Goal: Task Accomplishment & Management: Manage account settings

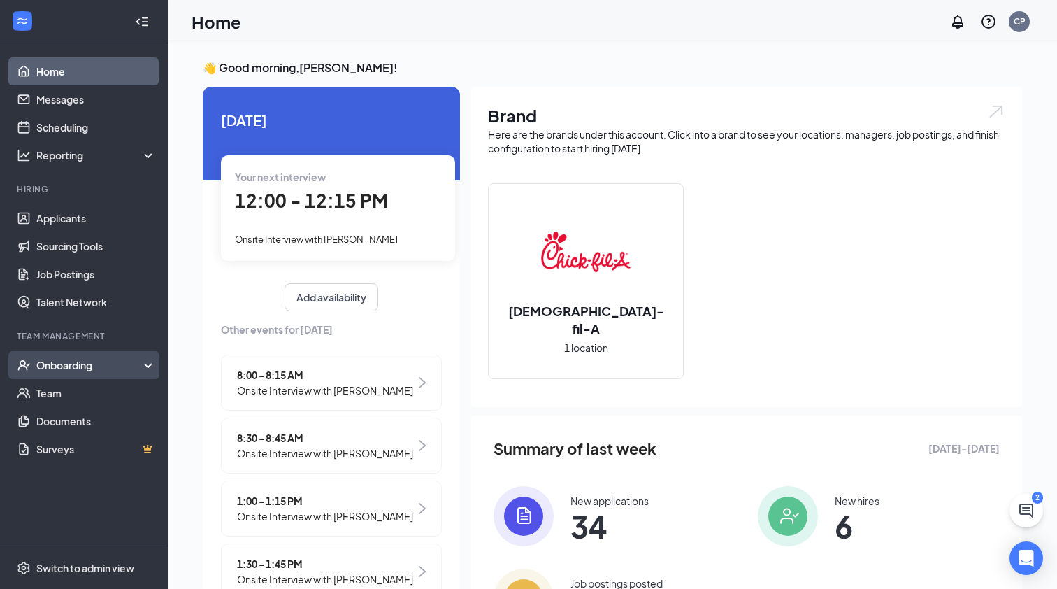
click at [76, 374] on div "Onboarding" at bounding box center [84, 365] width 168 height 28
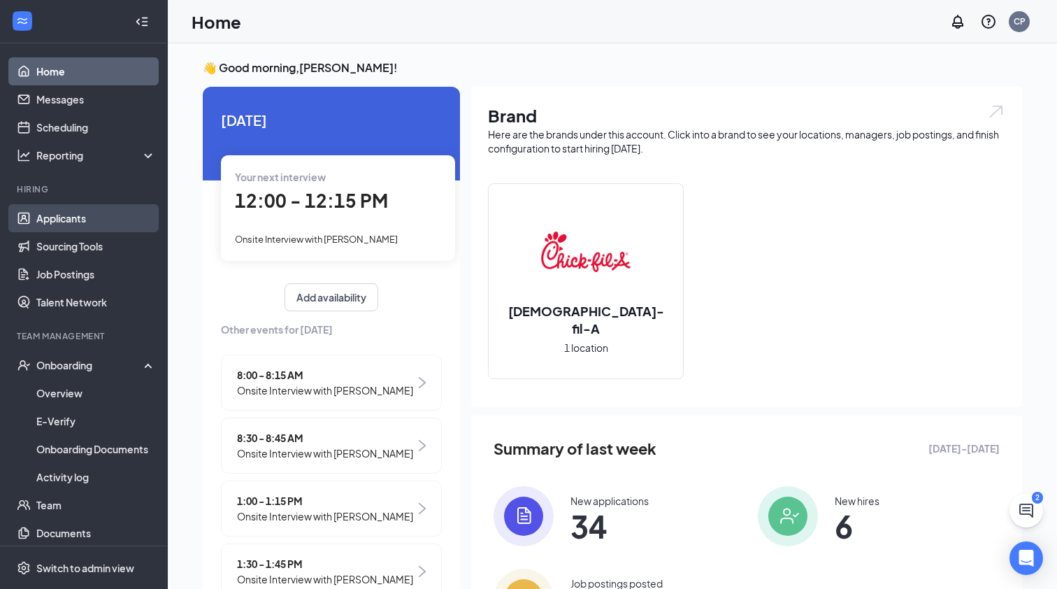
click at [76, 214] on link "Applicants" at bounding box center [96, 218] width 120 height 28
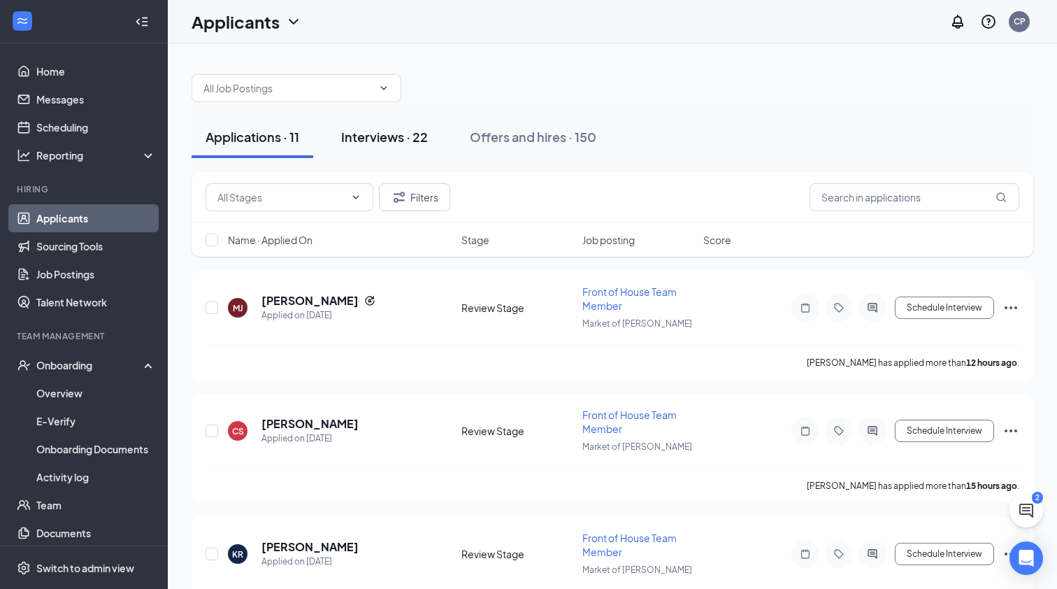
click at [364, 145] on div "Interviews · 22" at bounding box center [384, 136] width 87 height 17
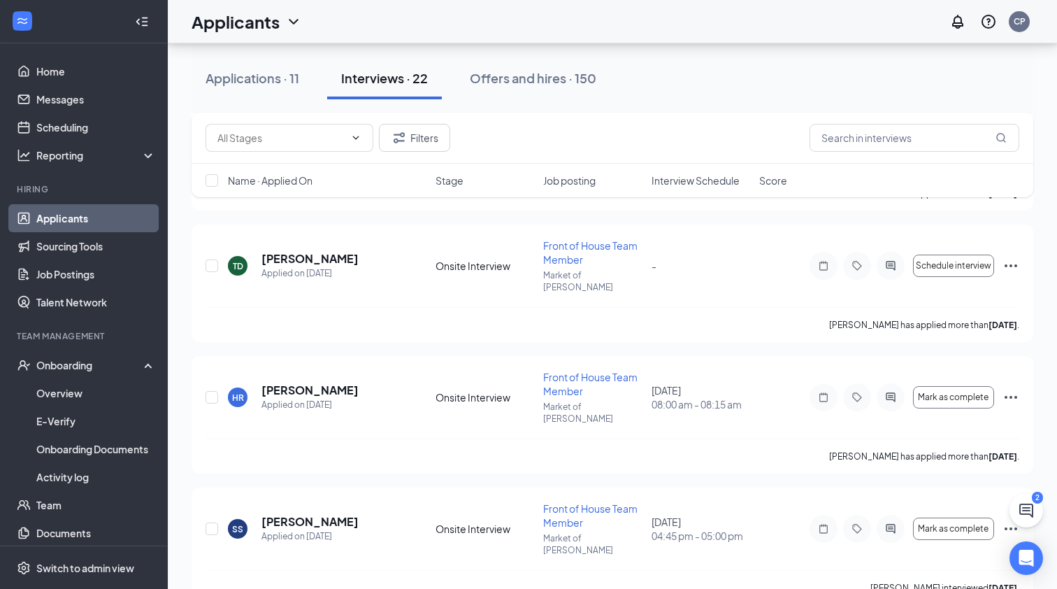
scroll to position [1231, 0]
click at [1012, 518] on icon "Ellipses" at bounding box center [1011, 526] width 17 height 17
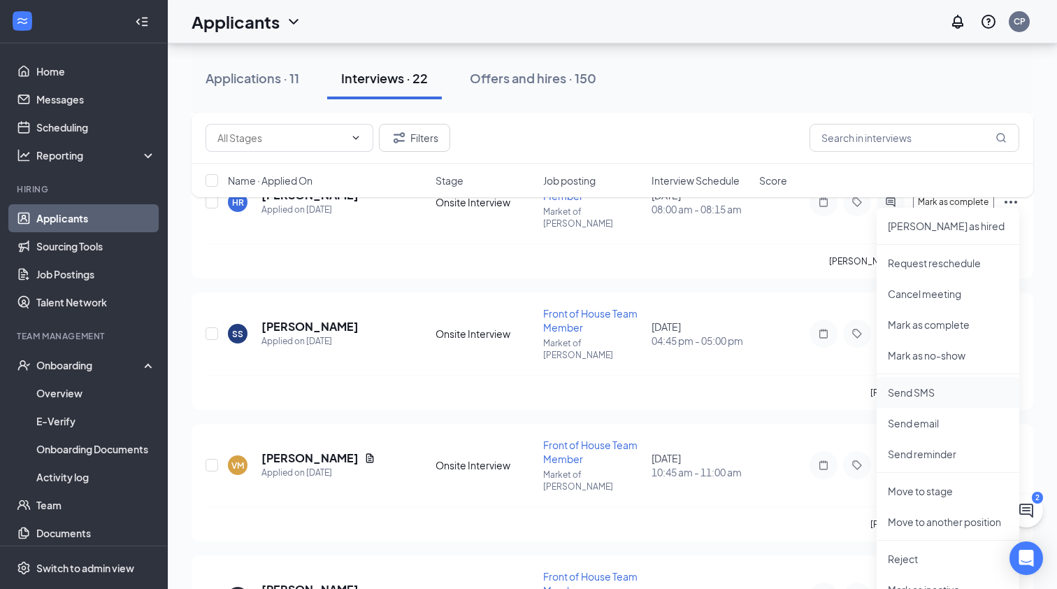
scroll to position [1432, 0]
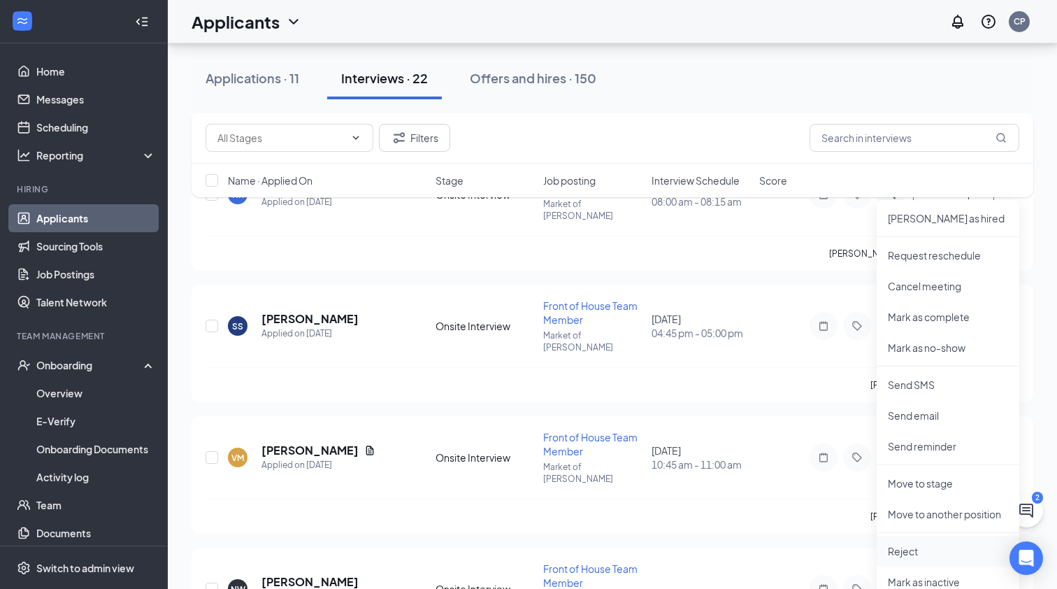
click at [917, 554] on p "Reject" at bounding box center [948, 551] width 120 height 14
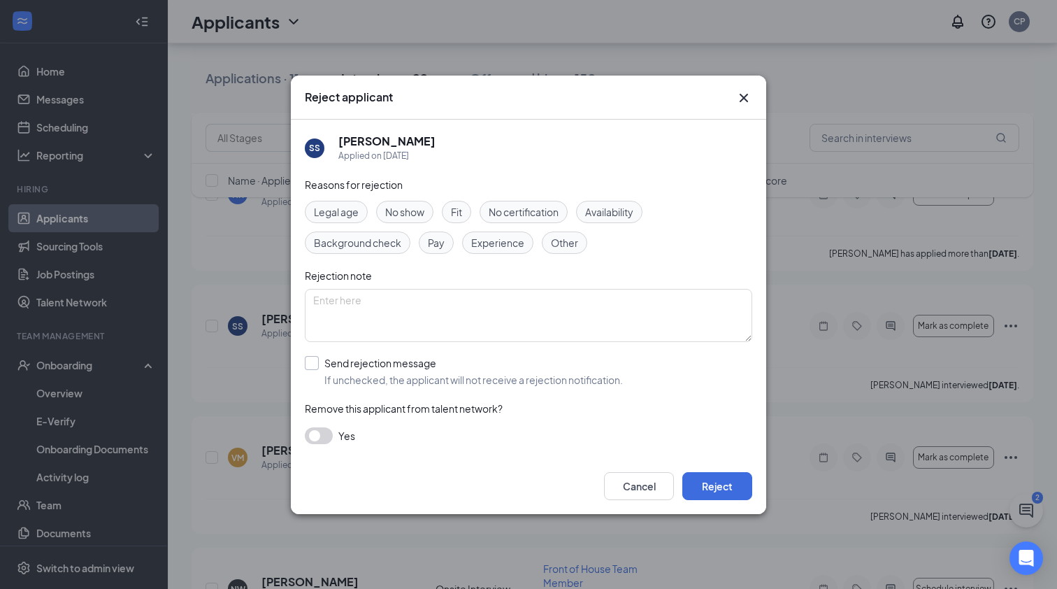
click at [329, 366] on div "Send rejection message" at bounding box center [473, 363] width 299 height 14
click at [329, 366] on input "Send rejection message If unchecked, the applicant will not receive a rejection…" at bounding box center [464, 371] width 318 height 31
checkbox input "true"
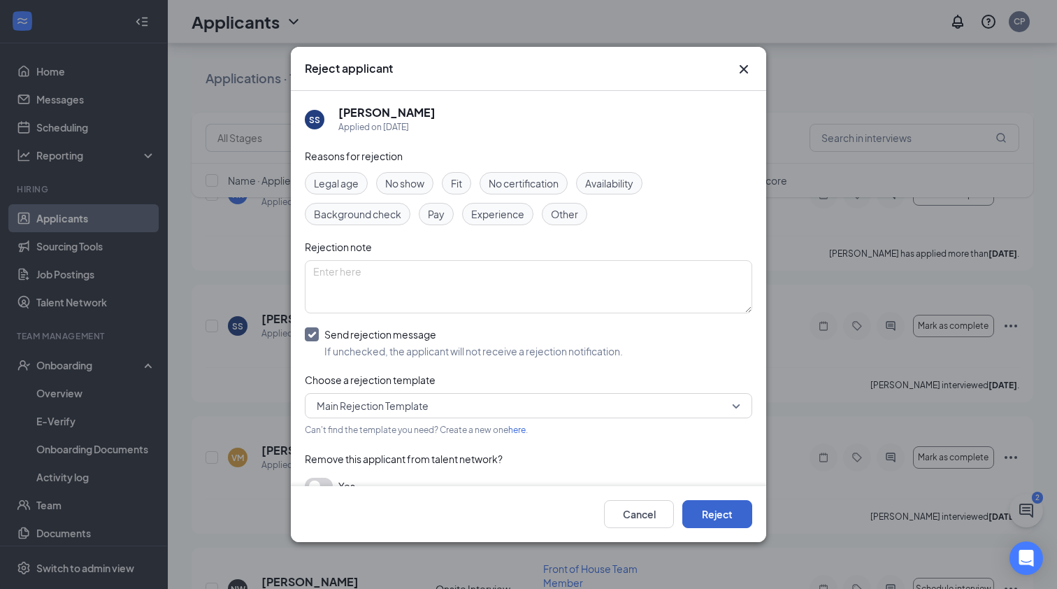
click at [738, 517] on button "Reject" at bounding box center [717, 514] width 70 height 28
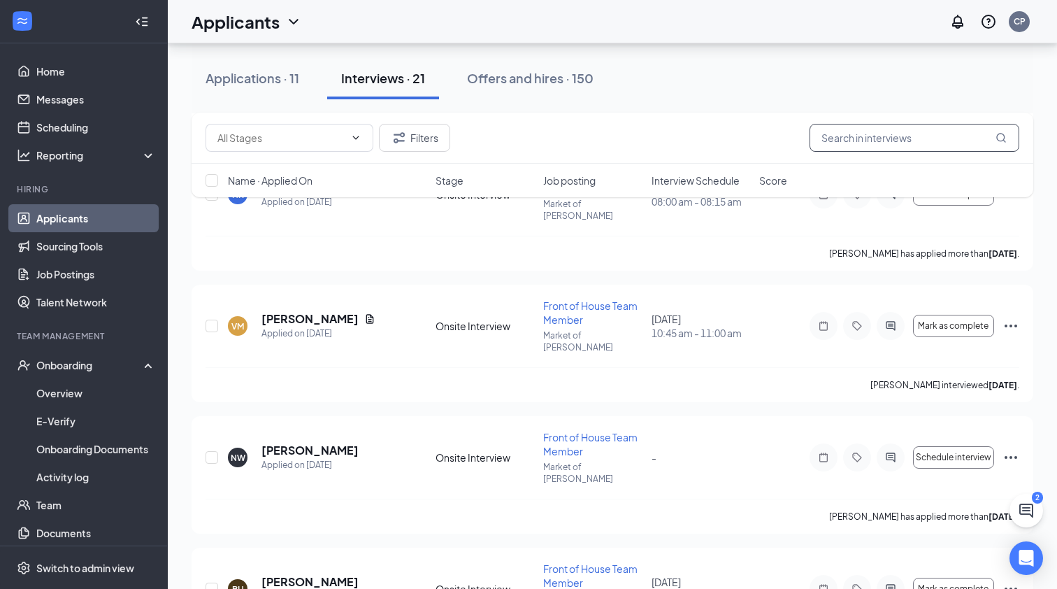
click at [886, 141] on input "text" at bounding box center [915, 138] width 210 height 28
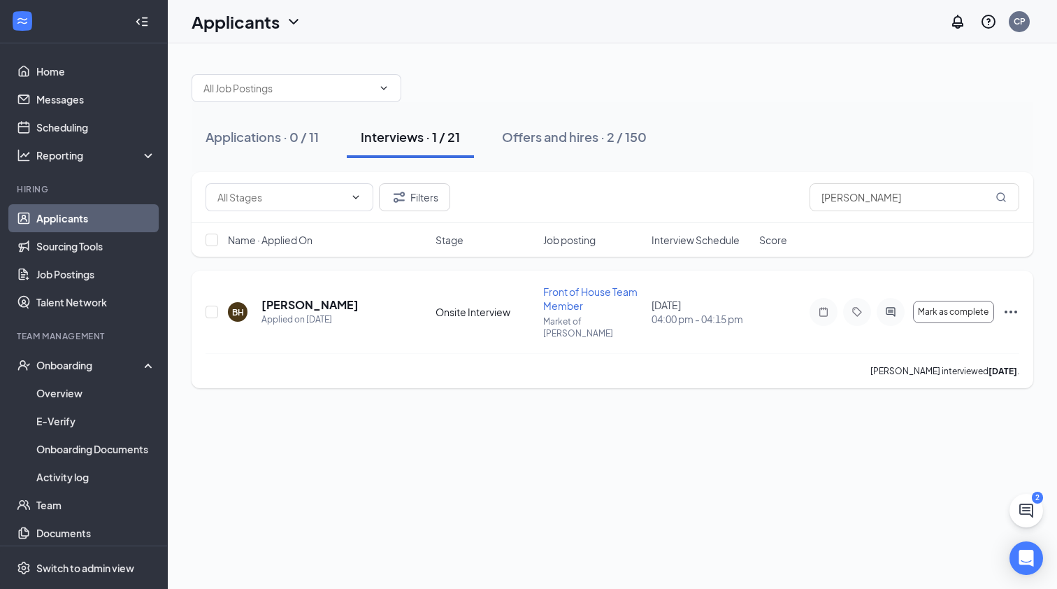
drag, startPoint x: 851, startPoint y: 166, endPoint x: 1004, endPoint y: 301, distance: 204.1
click at [1004, 303] on icon "Ellipses" at bounding box center [1011, 311] width 17 height 17
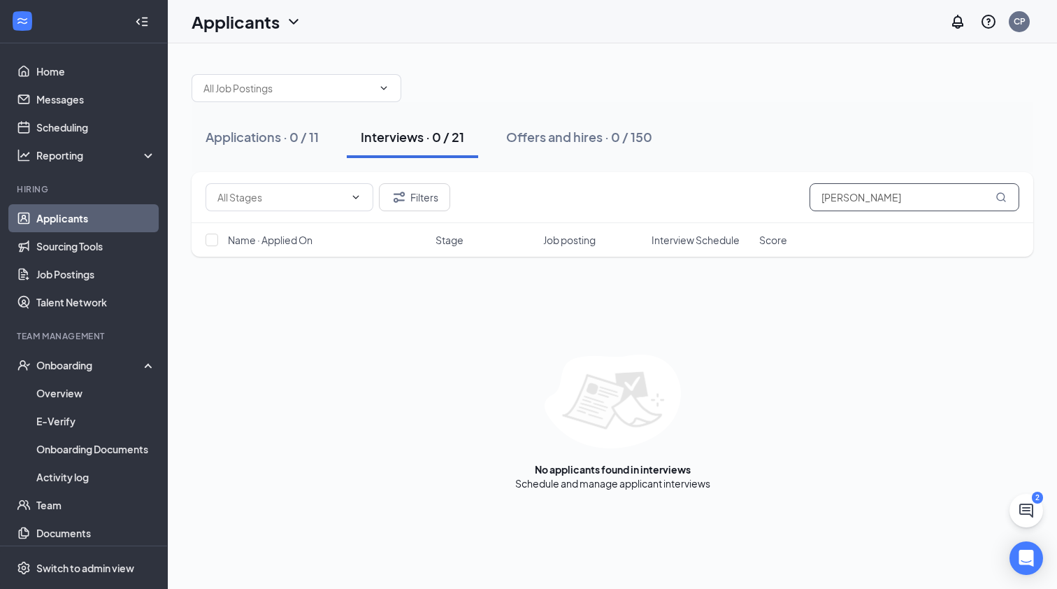
click at [899, 189] on input "[PERSON_NAME]" at bounding box center [915, 197] width 210 height 28
click at [891, 192] on input "[PERSON_NAME]" at bounding box center [915, 197] width 210 height 28
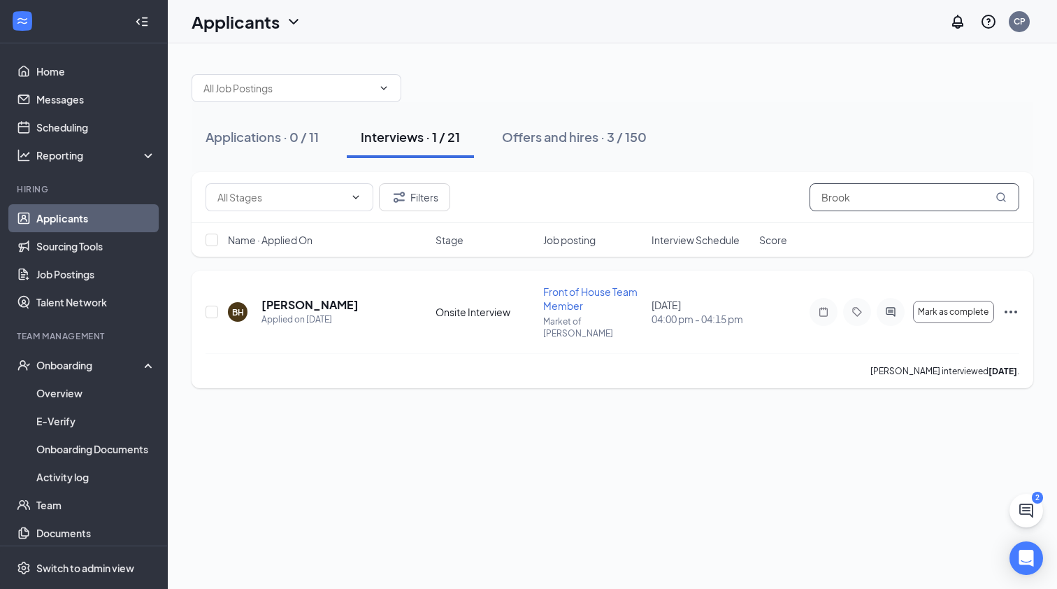
type input "Brook"
click at [1011, 303] on icon "Ellipses" at bounding box center [1011, 311] width 17 height 17
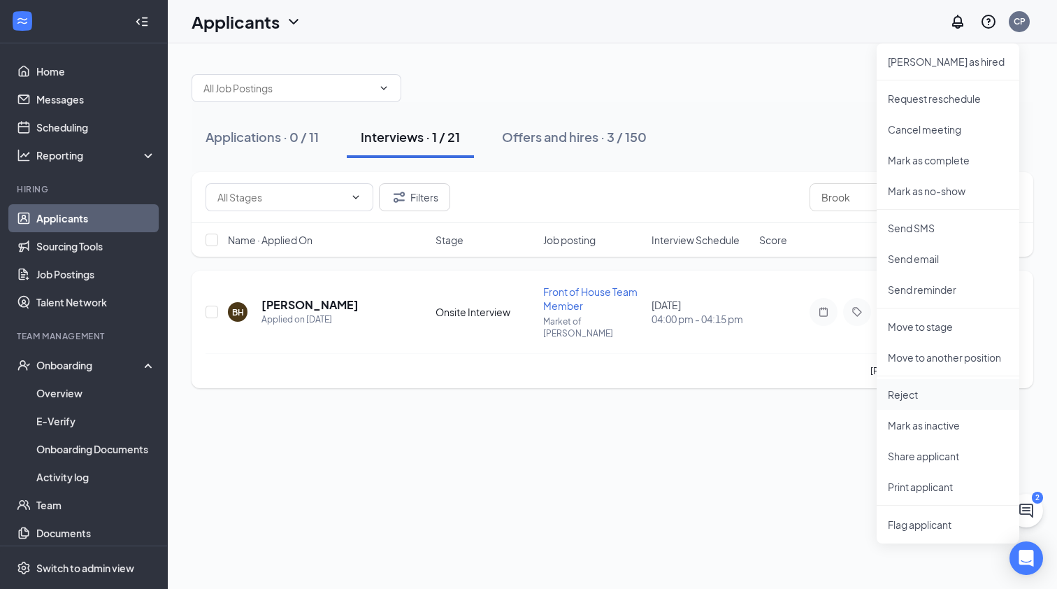
click at [959, 399] on p "Reject" at bounding box center [948, 394] width 120 height 14
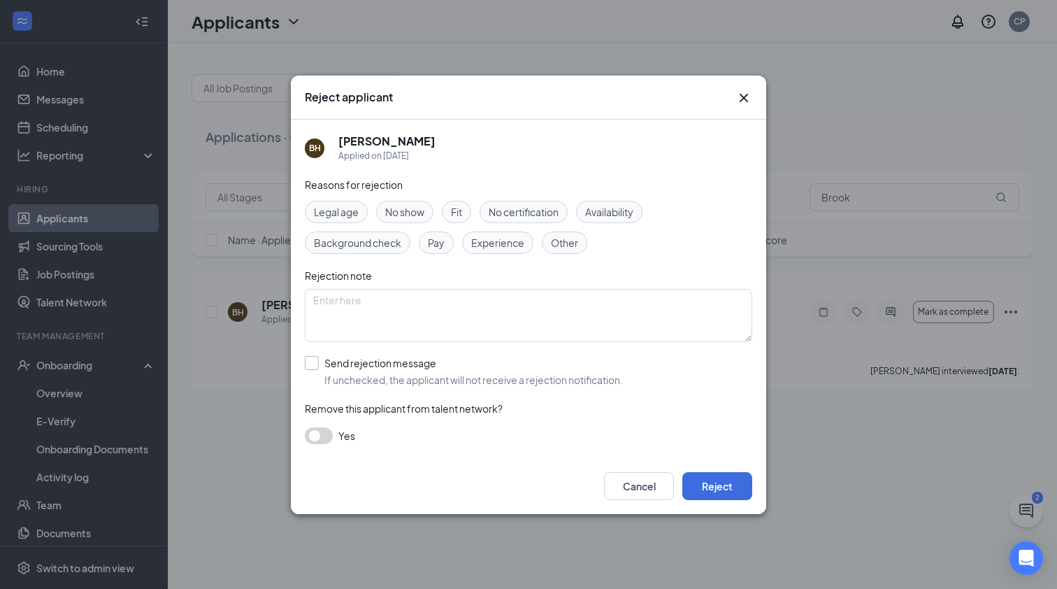
click at [307, 362] on input "Send rejection message If unchecked, the applicant will not receive a rejection…" at bounding box center [464, 371] width 318 height 31
checkbox input "true"
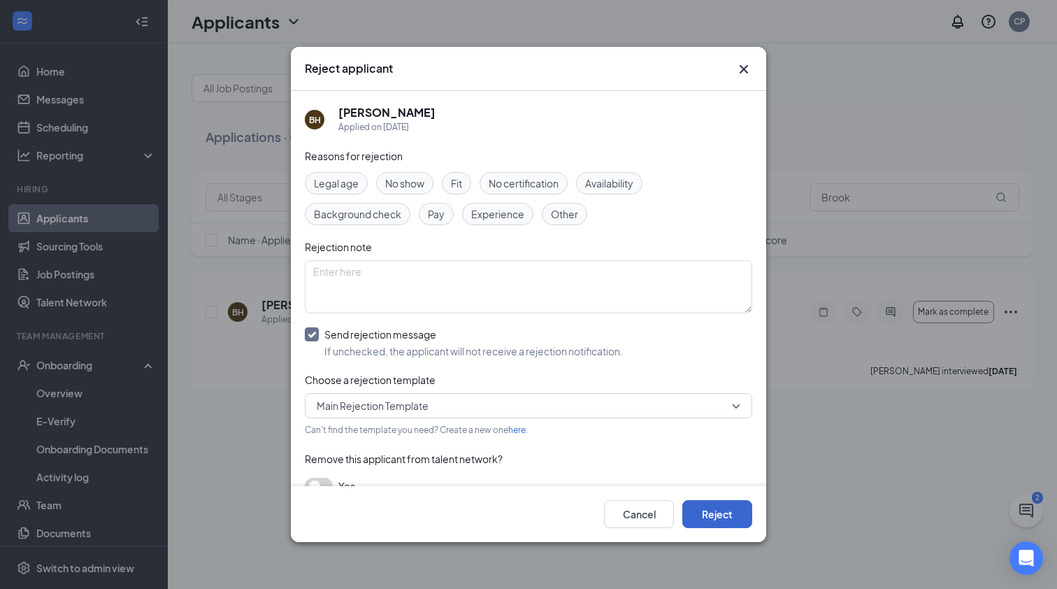
click at [712, 515] on button "Reject" at bounding box center [717, 514] width 70 height 28
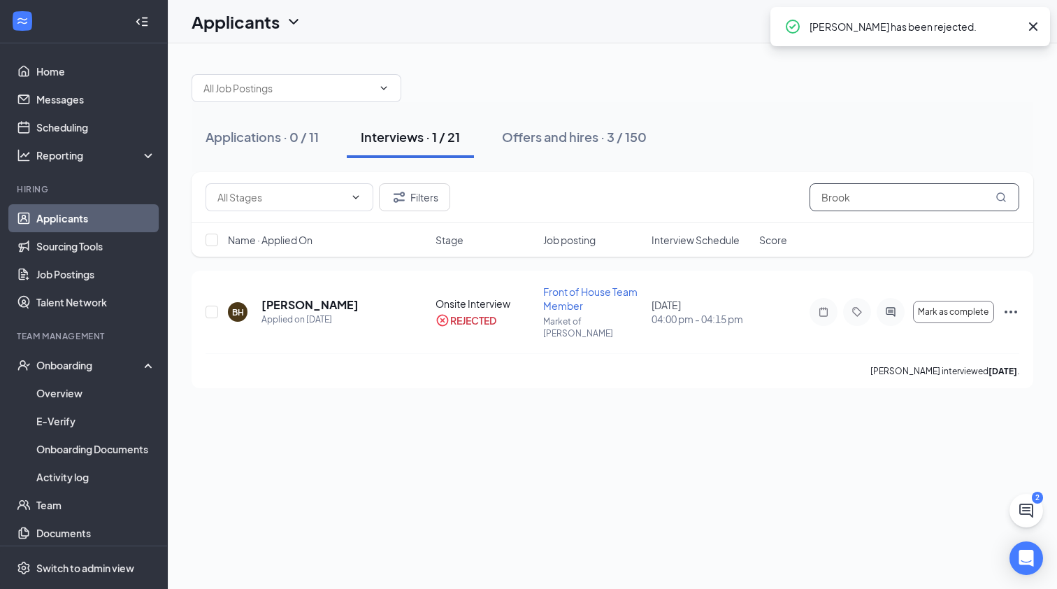
click at [907, 199] on input "Brook" at bounding box center [915, 197] width 210 height 28
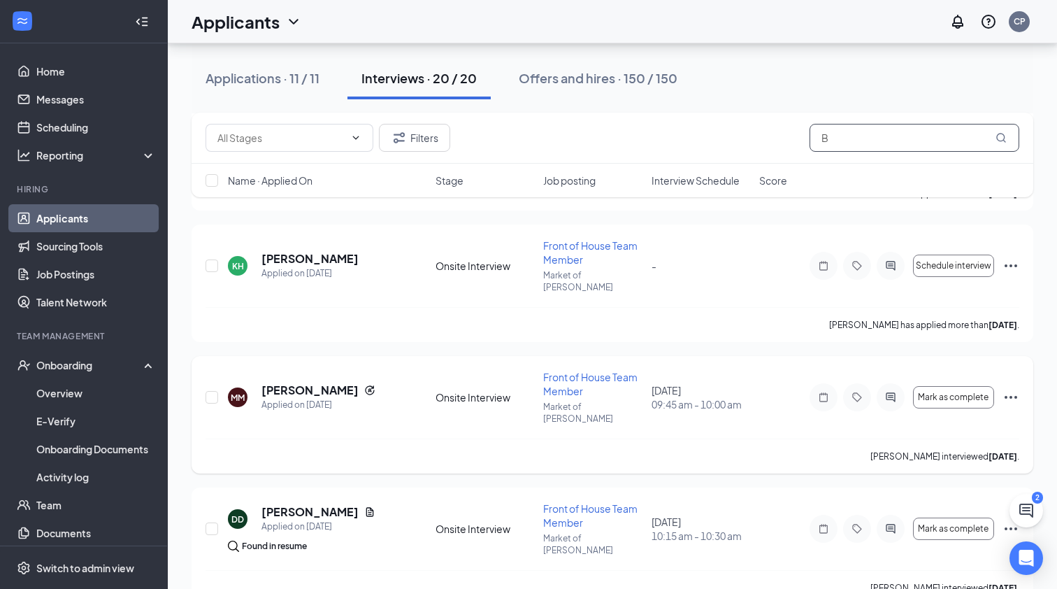
scroll to position [312, 0]
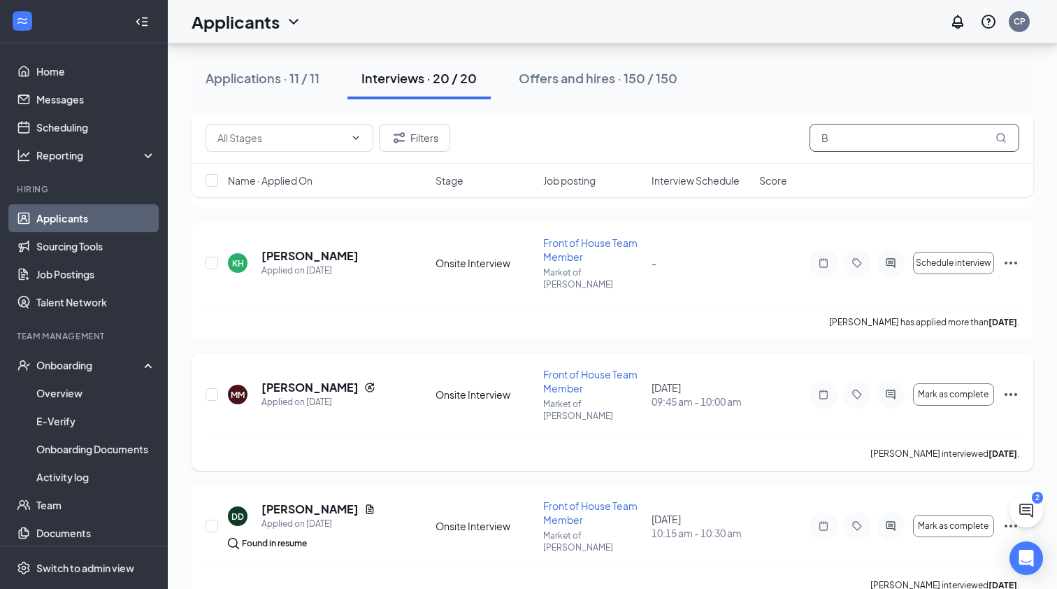
type input "B"
click at [1010, 393] on icon "Ellipses" at bounding box center [1011, 394] width 13 height 3
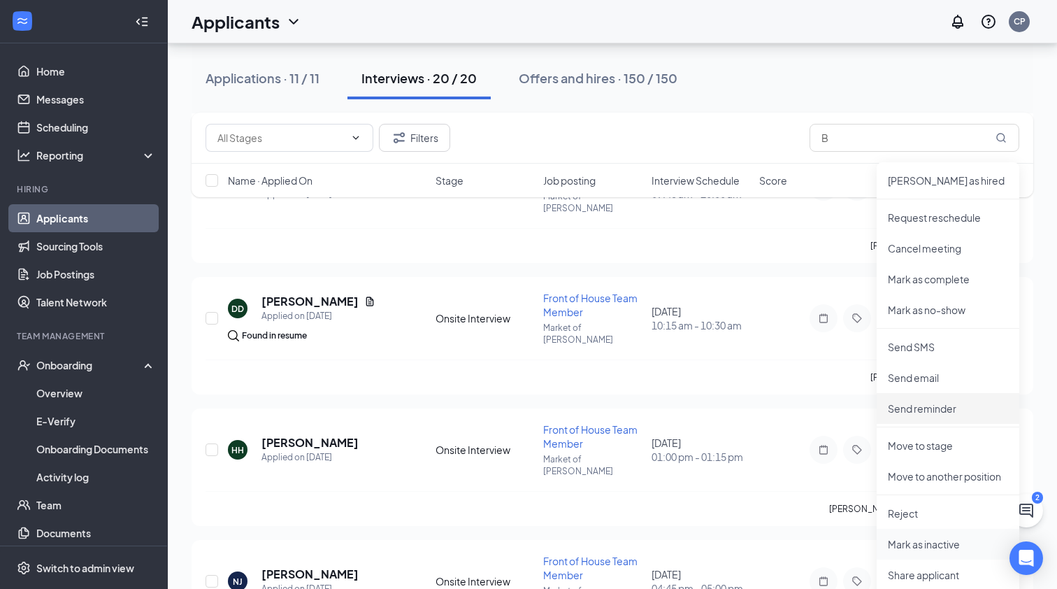
scroll to position [522, 0]
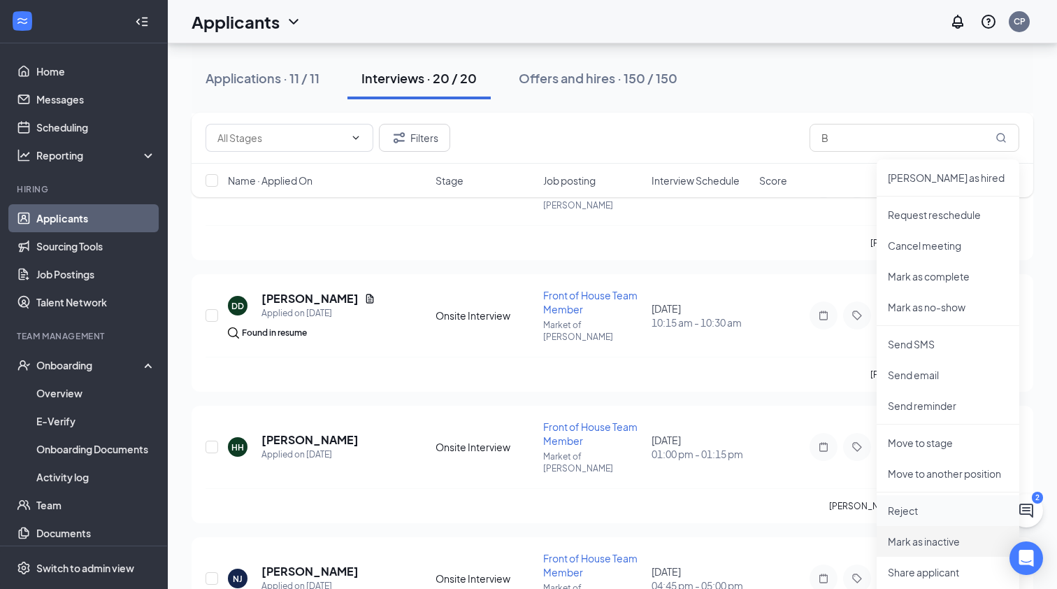
click at [917, 510] on p "Reject" at bounding box center [948, 510] width 120 height 14
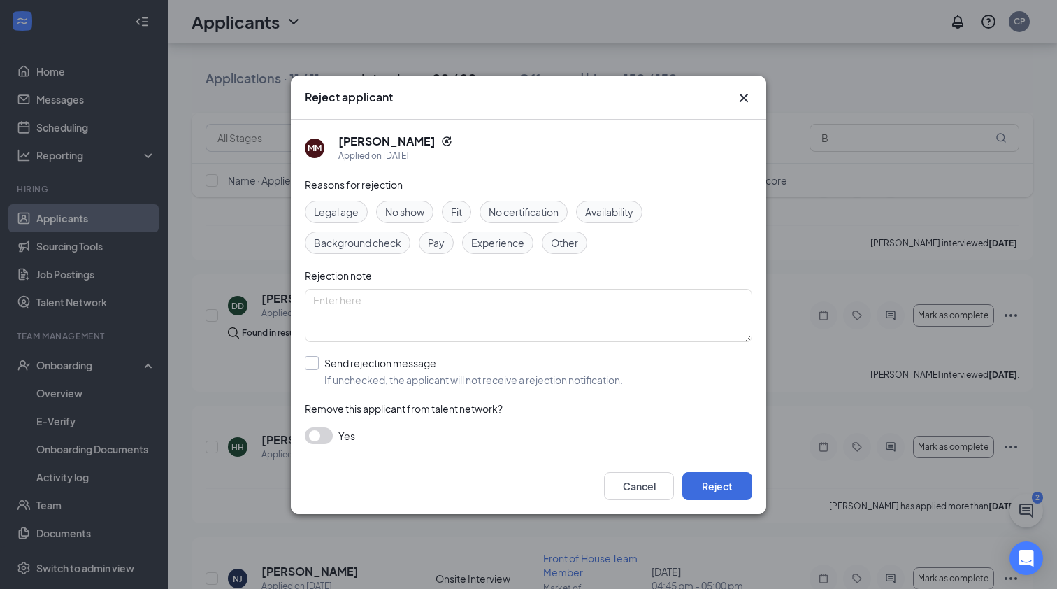
click at [320, 364] on label "Send rejection message If unchecked, the applicant will not receive a rejection…" at bounding box center [464, 371] width 318 height 31
click at [320, 364] on input "Send rejection message If unchecked, the applicant will not receive a rejection…" at bounding box center [464, 371] width 318 height 31
checkbox input "true"
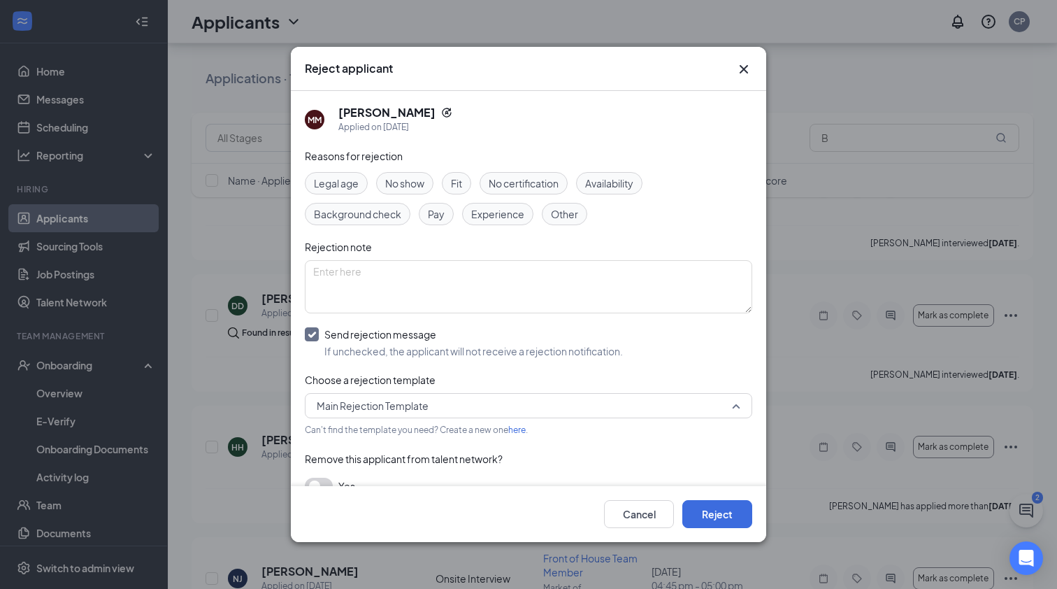
click at [368, 401] on span "Main Rejection Template" at bounding box center [373, 405] width 112 height 21
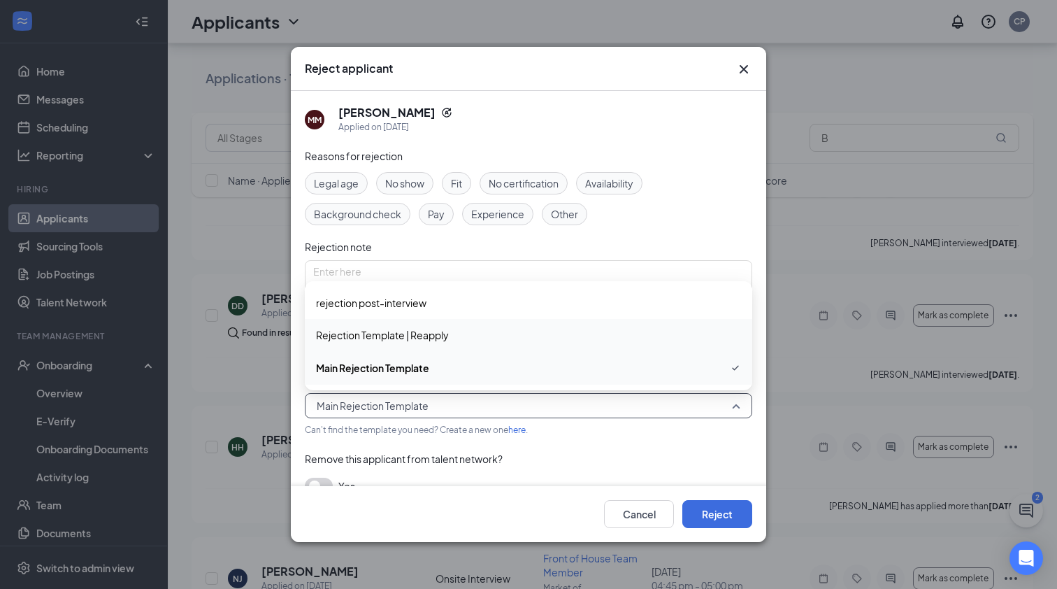
click at [400, 338] on span "Rejection Template | Reapply" at bounding box center [382, 334] width 133 height 15
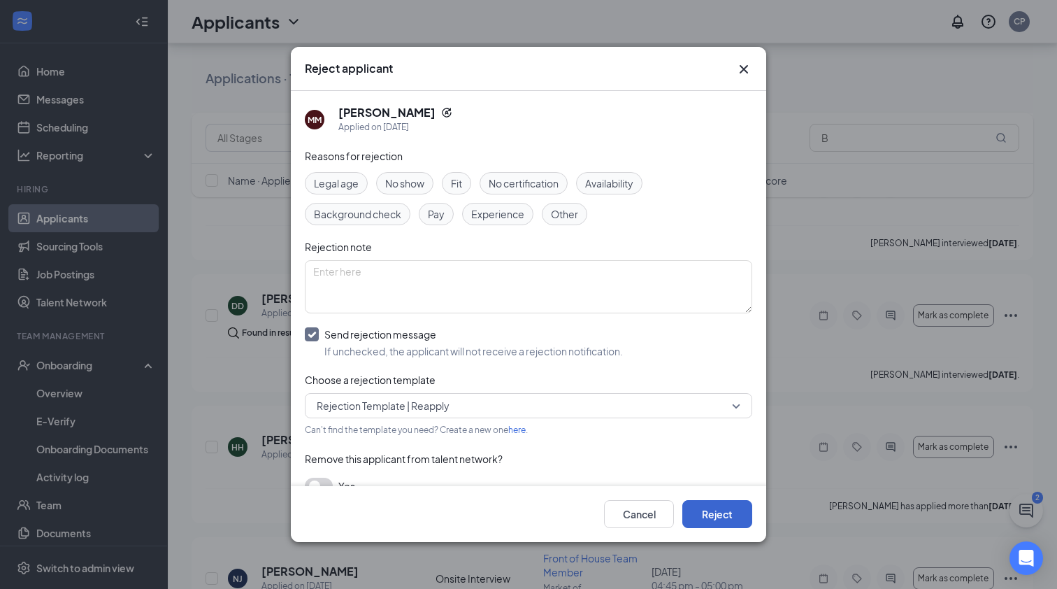
click at [719, 515] on button "Reject" at bounding box center [717, 514] width 70 height 28
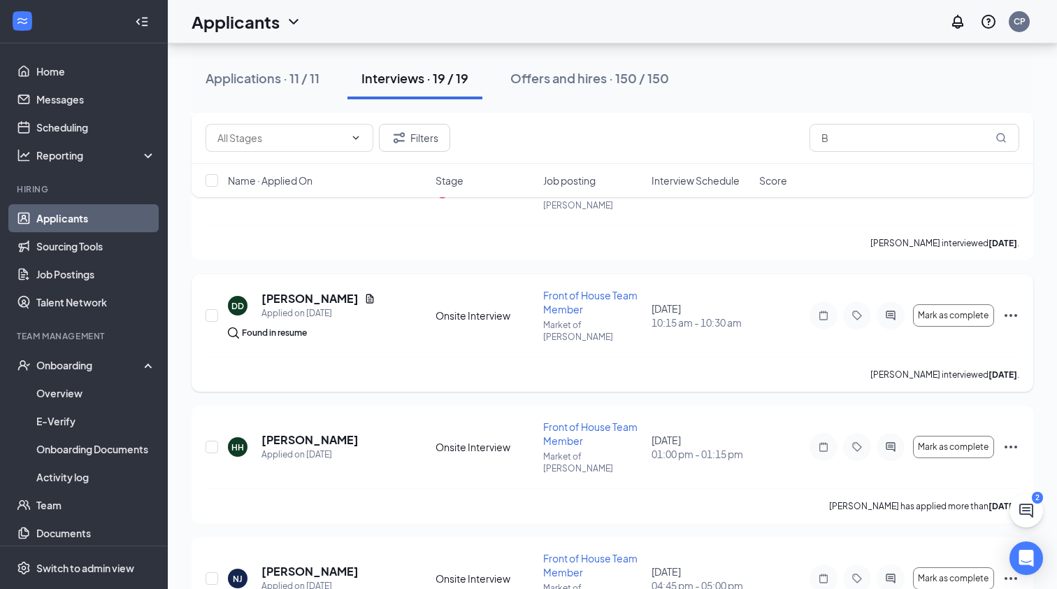
click at [1012, 307] on icon "Ellipses" at bounding box center [1011, 315] width 17 height 17
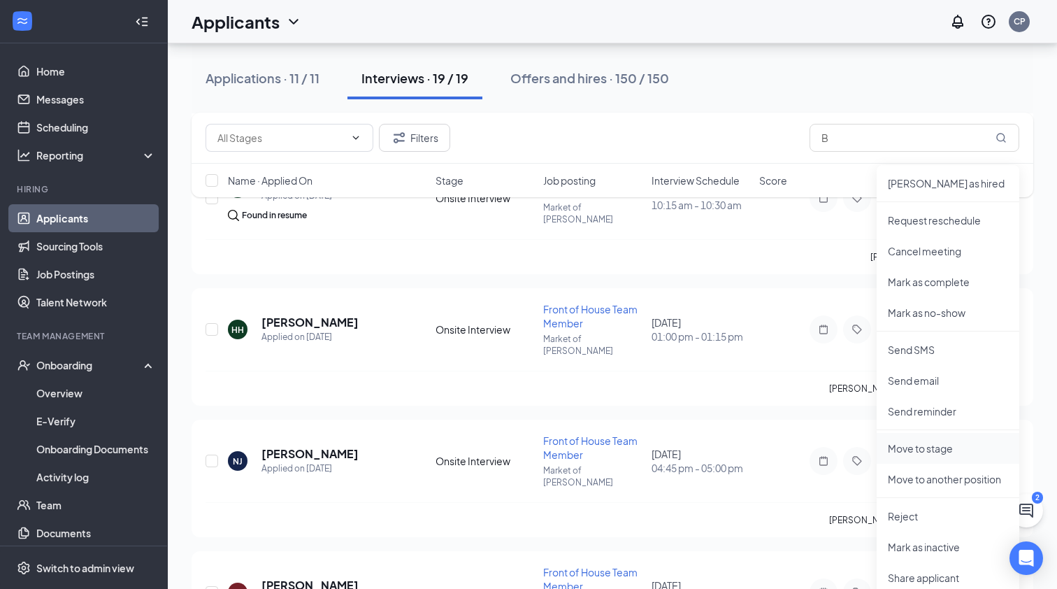
scroll to position [679, 0]
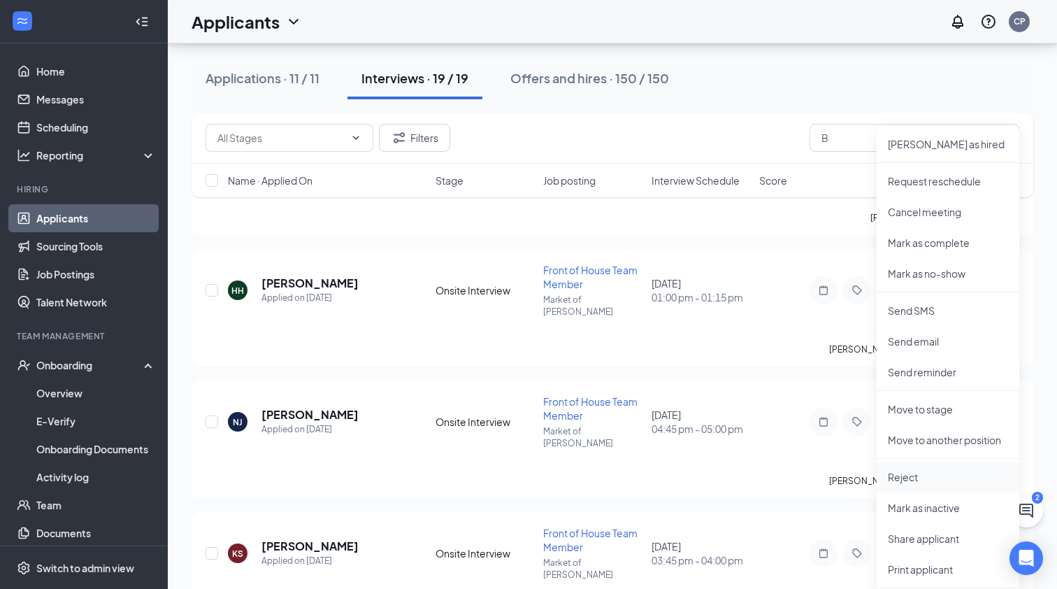
click at [923, 480] on p "Reject" at bounding box center [948, 477] width 120 height 14
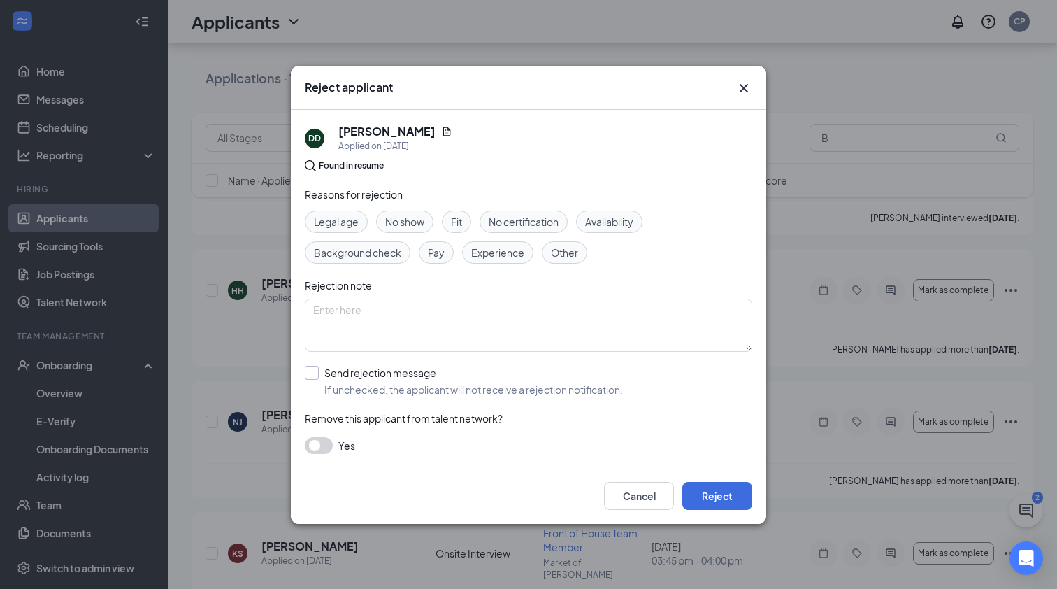
click at [319, 376] on label "Send rejection message If unchecked, the applicant will not receive a rejection…" at bounding box center [464, 381] width 318 height 31
click at [319, 376] on input "Send rejection message If unchecked, the applicant will not receive a rejection…" at bounding box center [464, 381] width 318 height 31
checkbox input "true"
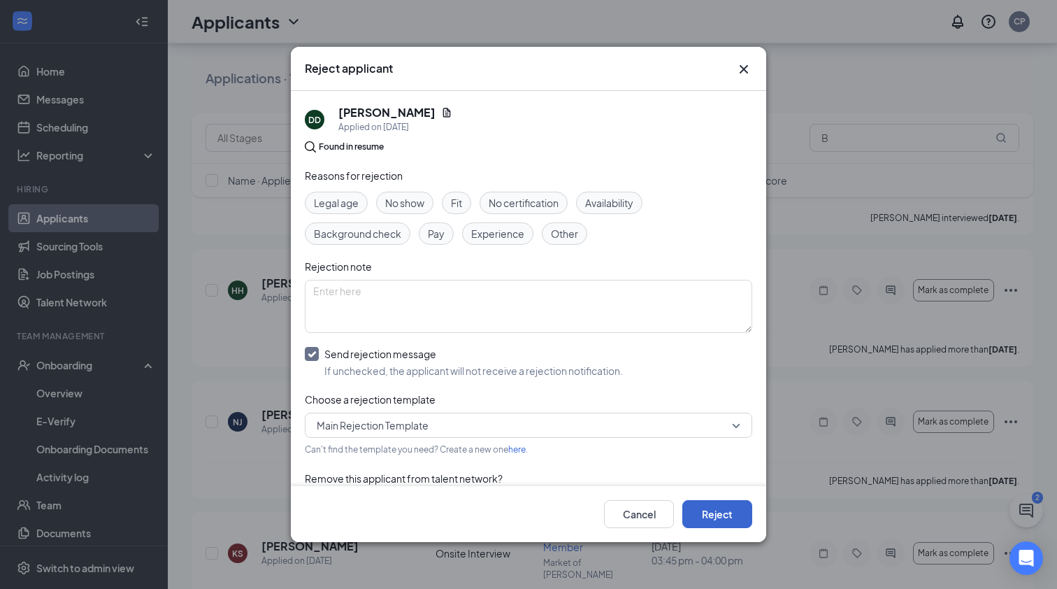
click at [730, 517] on button "Reject" at bounding box center [717, 514] width 70 height 28
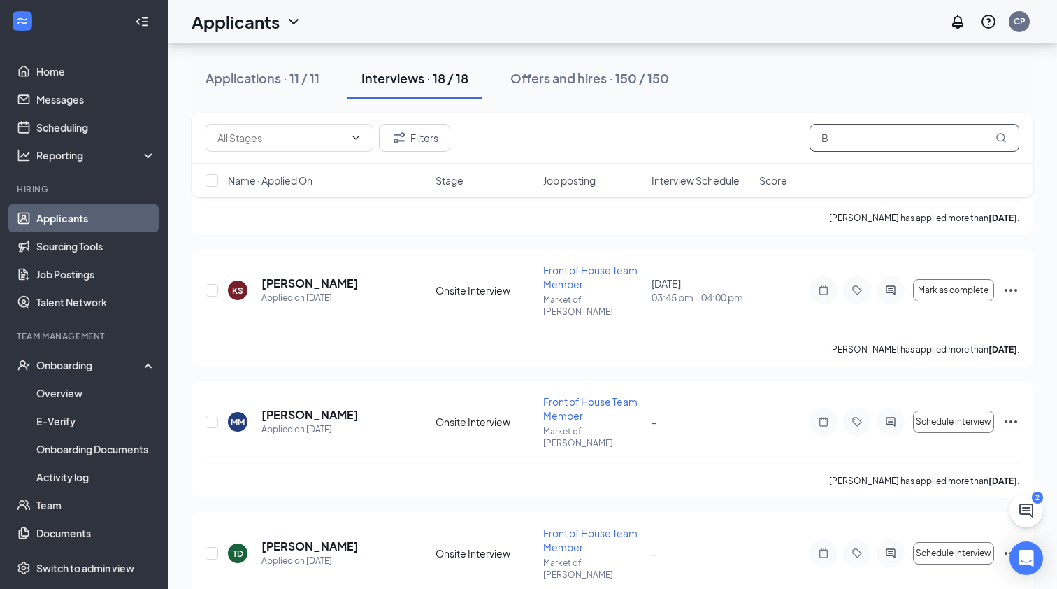
click at [893, 146] on input "B" at bounding box center [915, 138] width 210 height 28
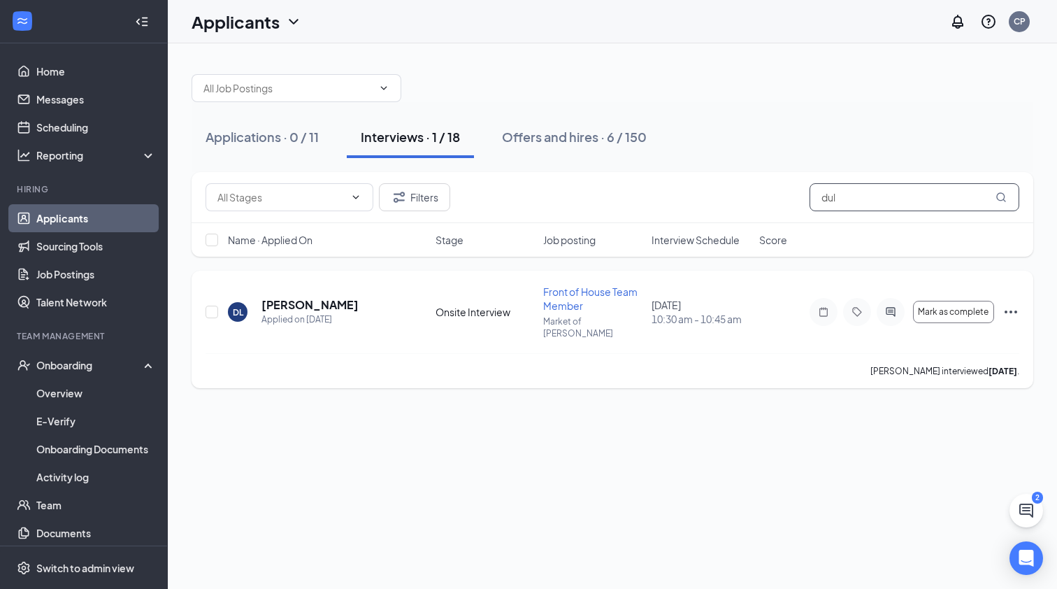
type input "dul"
click at [1007, 303] on icon "Ellipses" at bounding box center [1011, 311] width 17 height 17
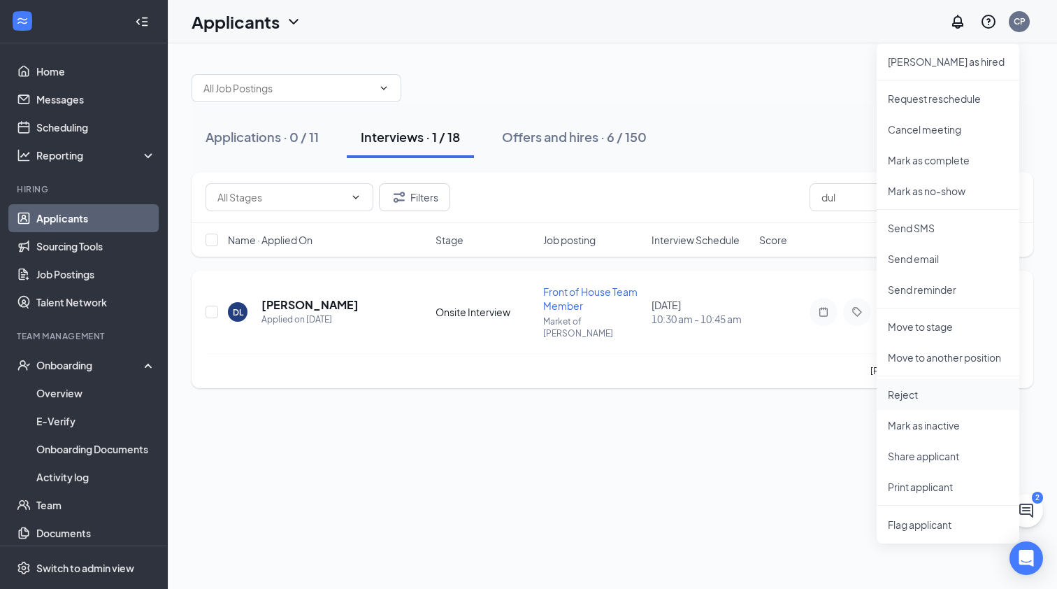
click at [936, 394] on p "Reject" at bounding box center [948, 394] width 120 height 14
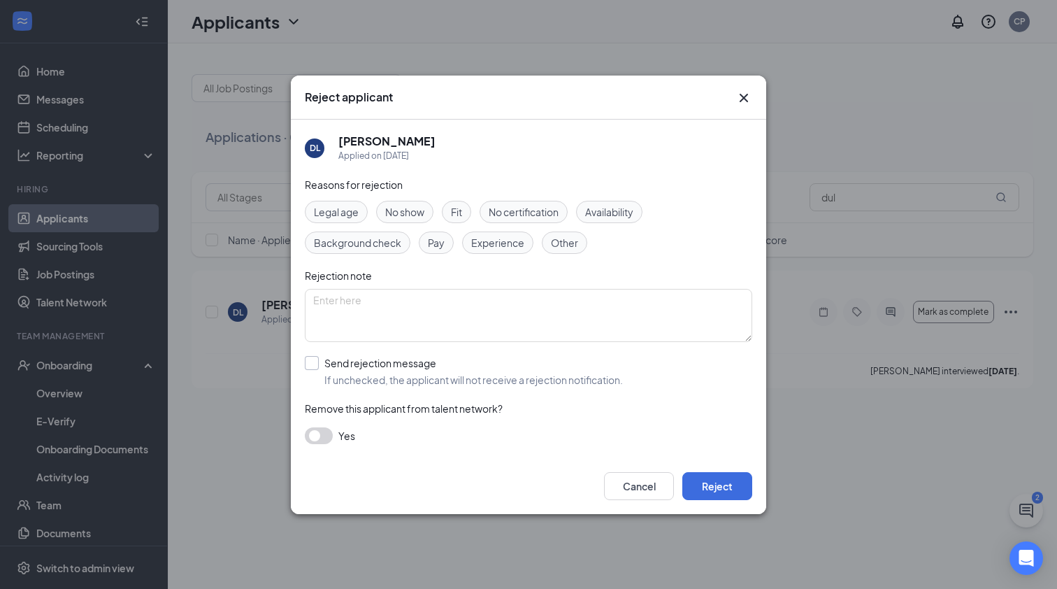
click at [308, 357] on input "Send rejection message If unchecked, the applicant will not receive a rejection…" at bounding box center [464, 371] width 318 height 31
checkbox input "true"
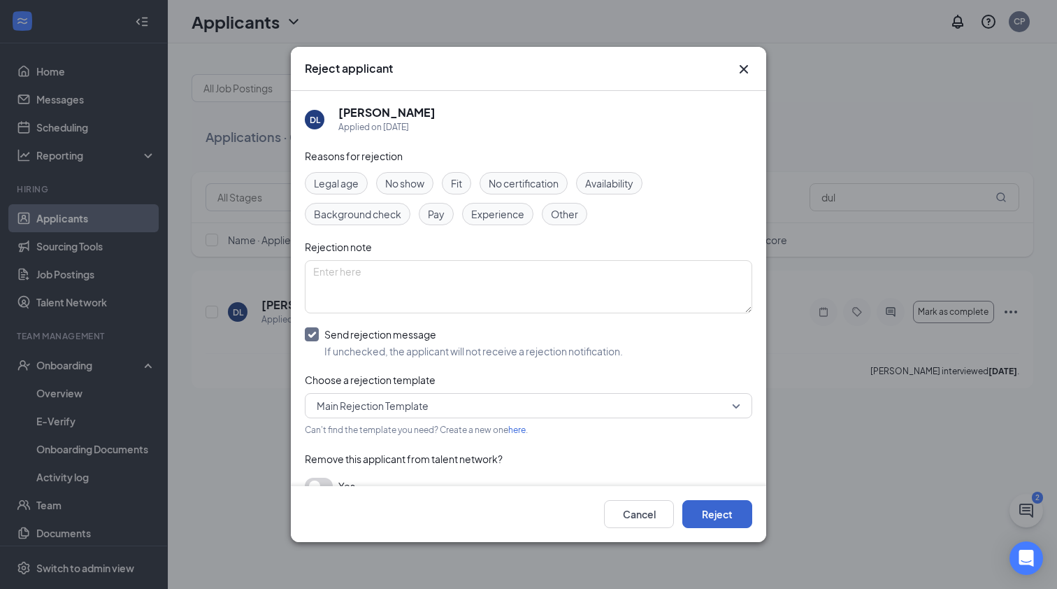
click at [708, 518] on button "Reject" at bounding box center [717, 514] width 70 height 28
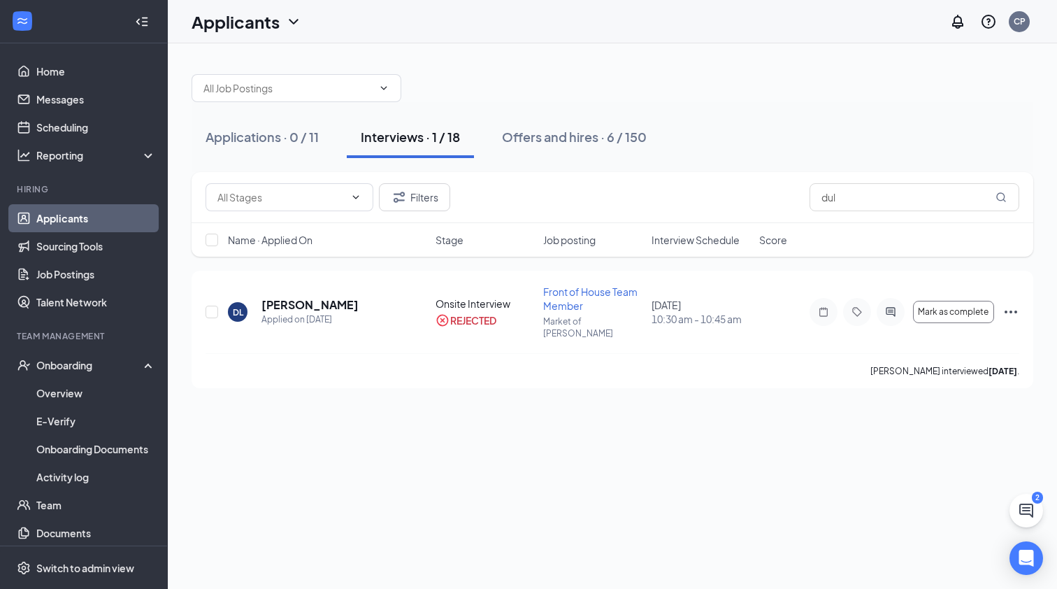
click at [110, 213] on link "Applicants" at bounding box center [96, 218] width 120 height 28
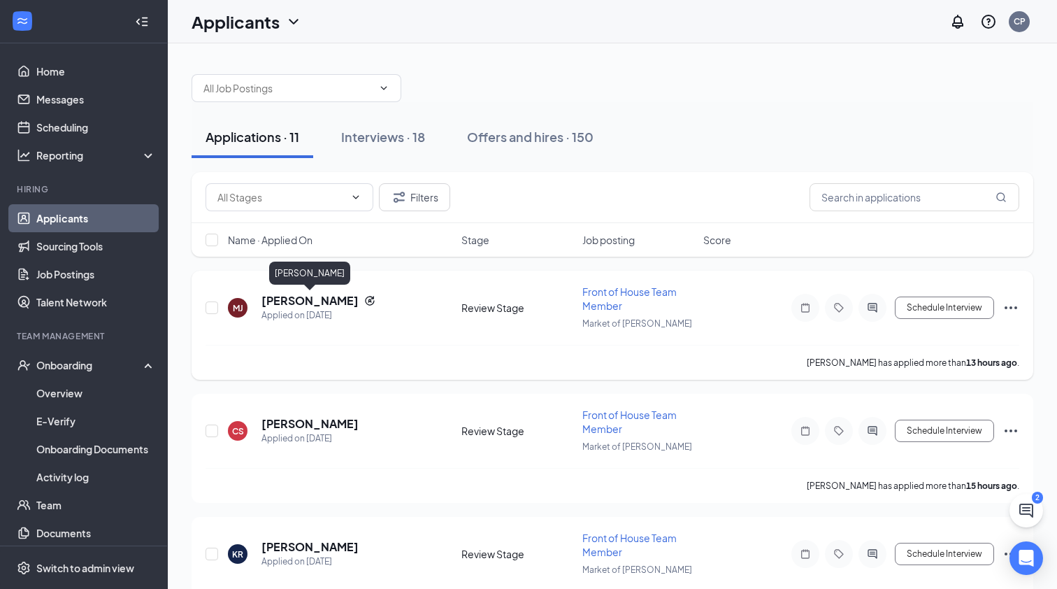
click at [304, 305] on h5 "[PERSON_NAME]" at bounding box center [309, 300] width 97 height 15
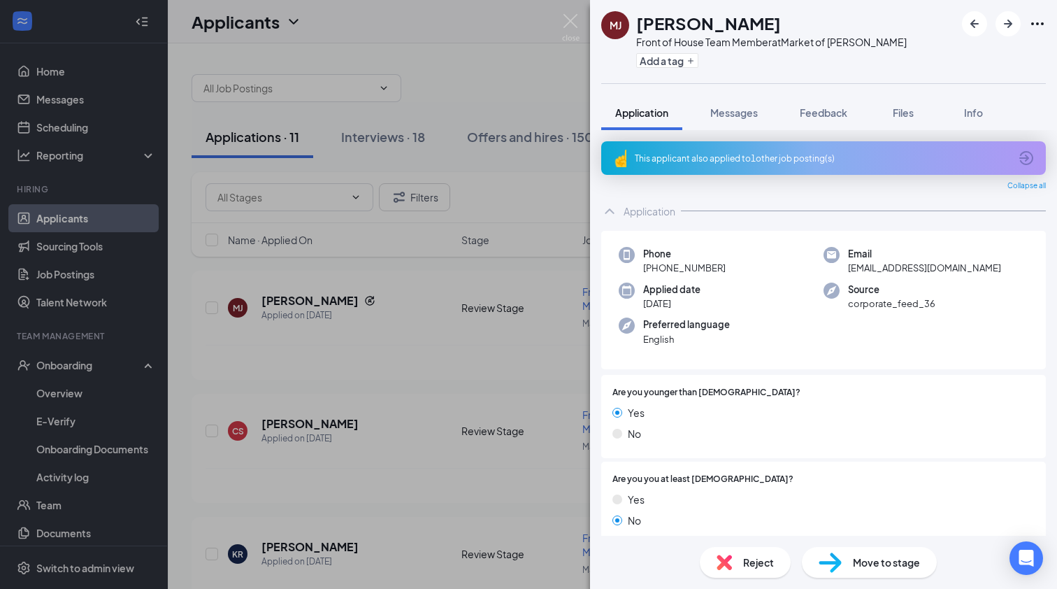
click at [775, 556] on div "Reject" at bounding box center [745, 562] width 91 height 31
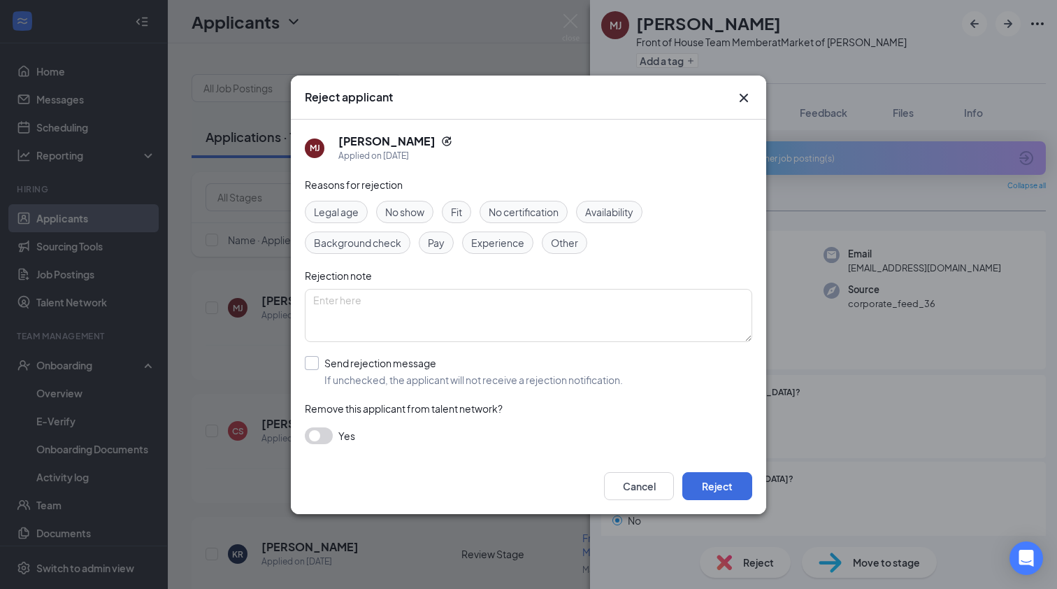
click at [315, 369] on div at bounding box center [312, 363] width 14 height 14
click at [315, 369] on input "Send rejection message If unchecked, the applicant will not receive a rejection…" at bounding box center [464, 371] width 318 height 31
checkbox input "true"
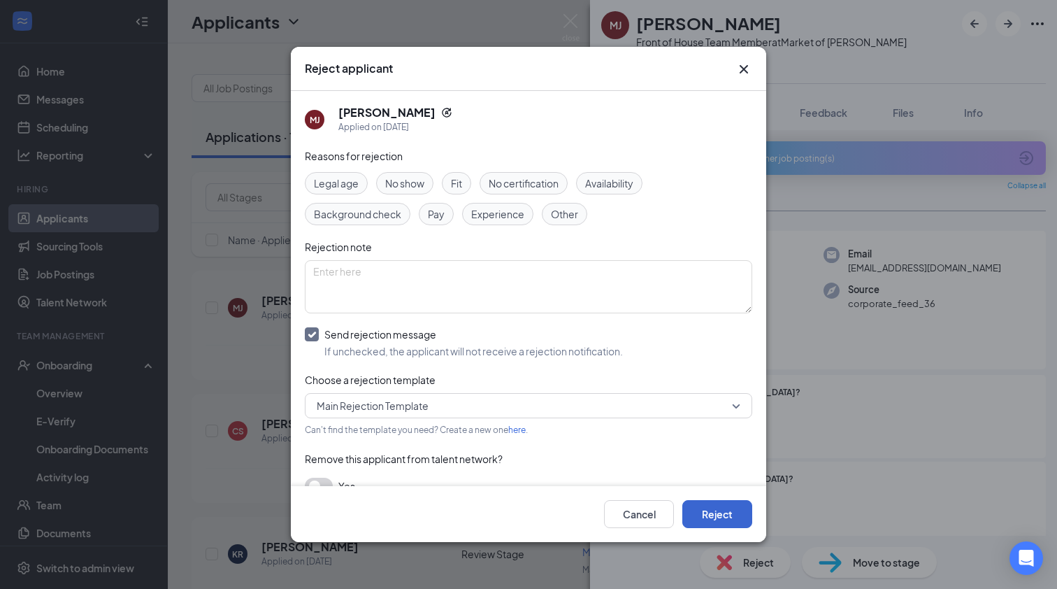
click at [721, 515] on button "Reject" at bounding box center [717, 514] width 70 height 28
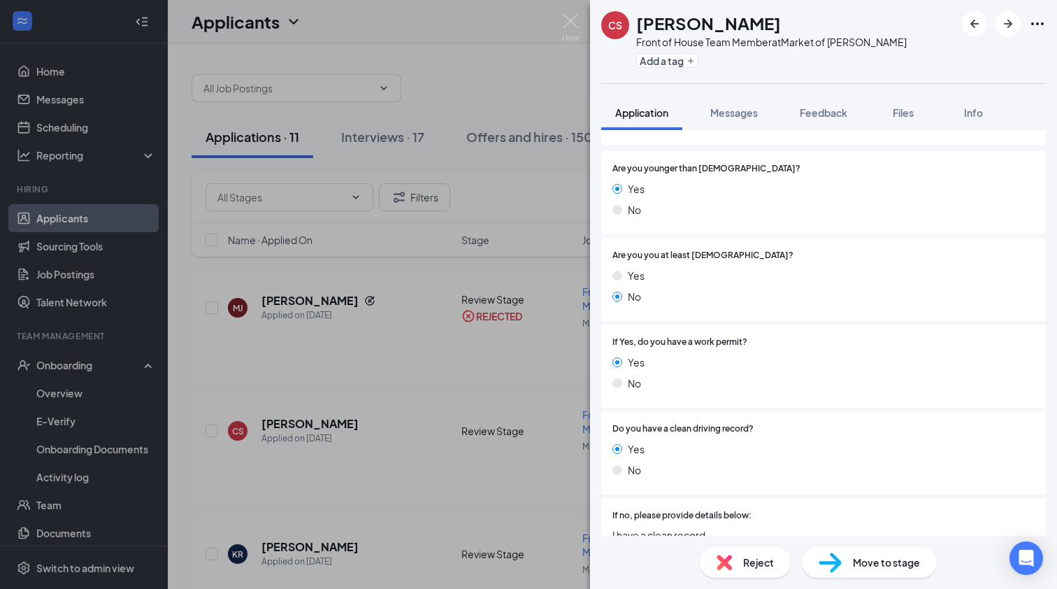
scroll to position [124, 0]
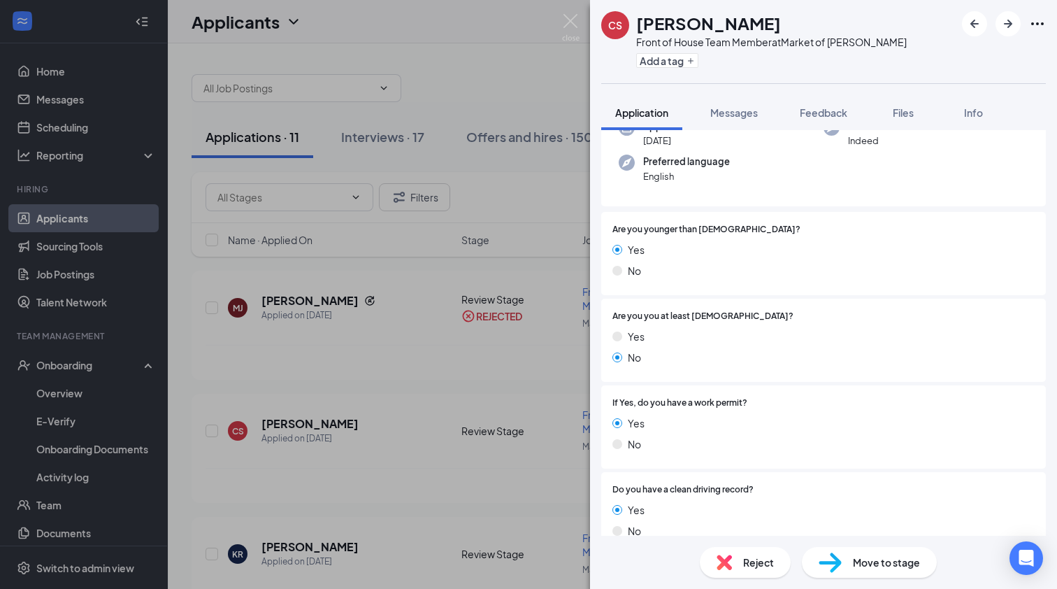
click at [849, 574] on div "Move to stage" at bounding box center [869, 562] width 135 height 31
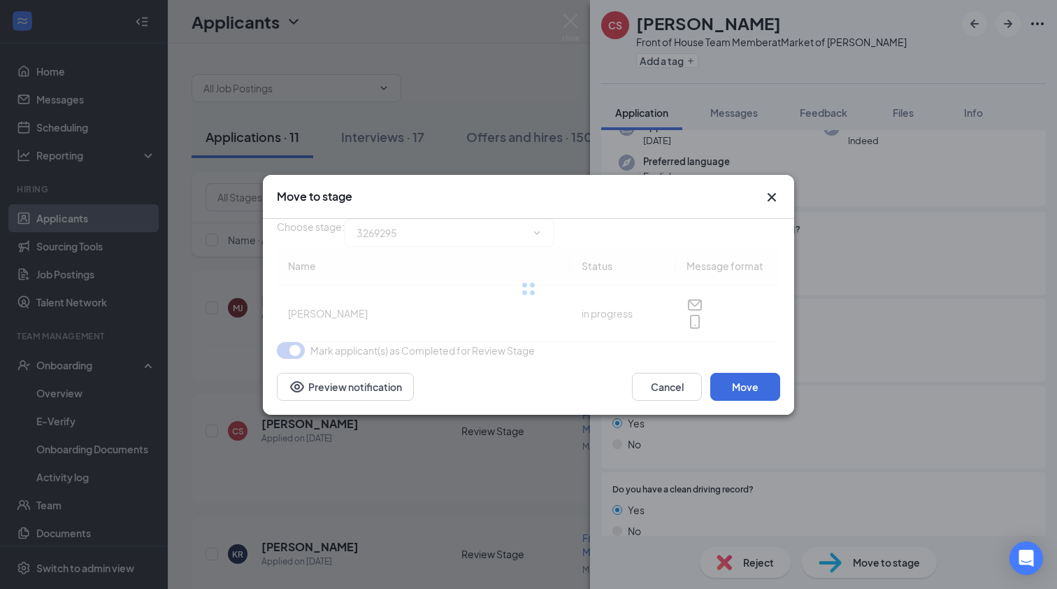
type input "Onsite Interview (next stage)"
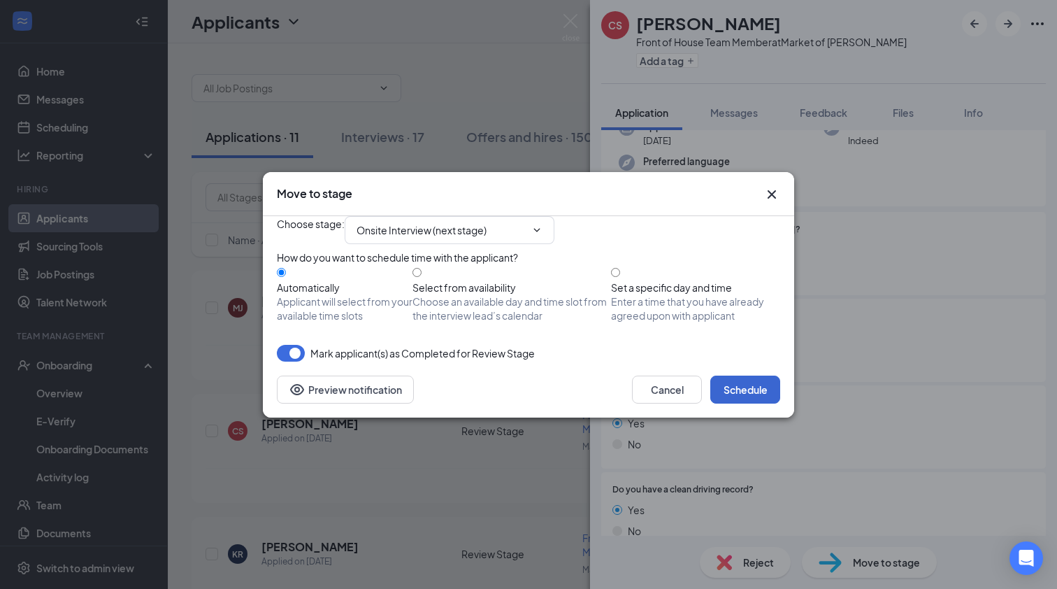
click at [746, 361] on div "Mark applicant(s) as Completed for Review Stage" at bounding box center [528, 353] width 503 height 17
click at [744, 403] on button "Schedule" at bounding box center [745, 389] width 70 height 28
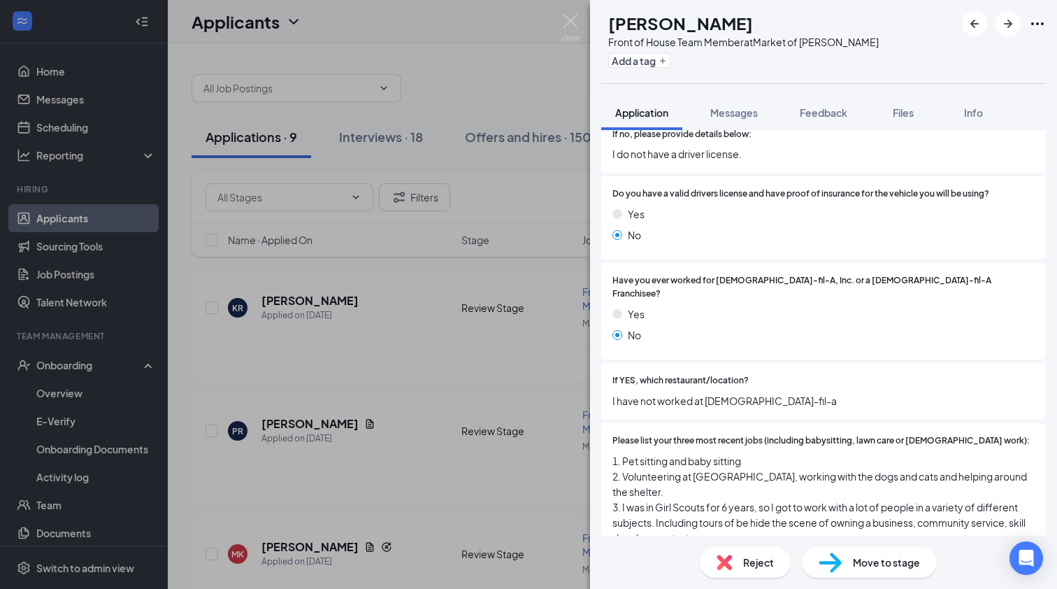
scroll to position [568, 0]
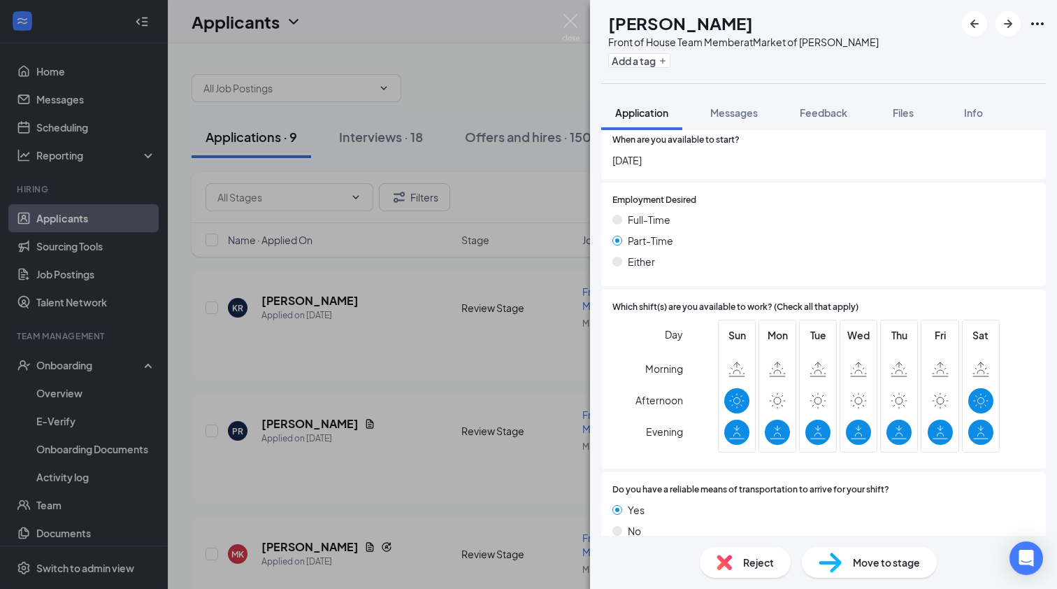
click at [835, 557] on img at bounding box center [830, 562] width 23 height 20
type input "Onsite Interview (next stage)"
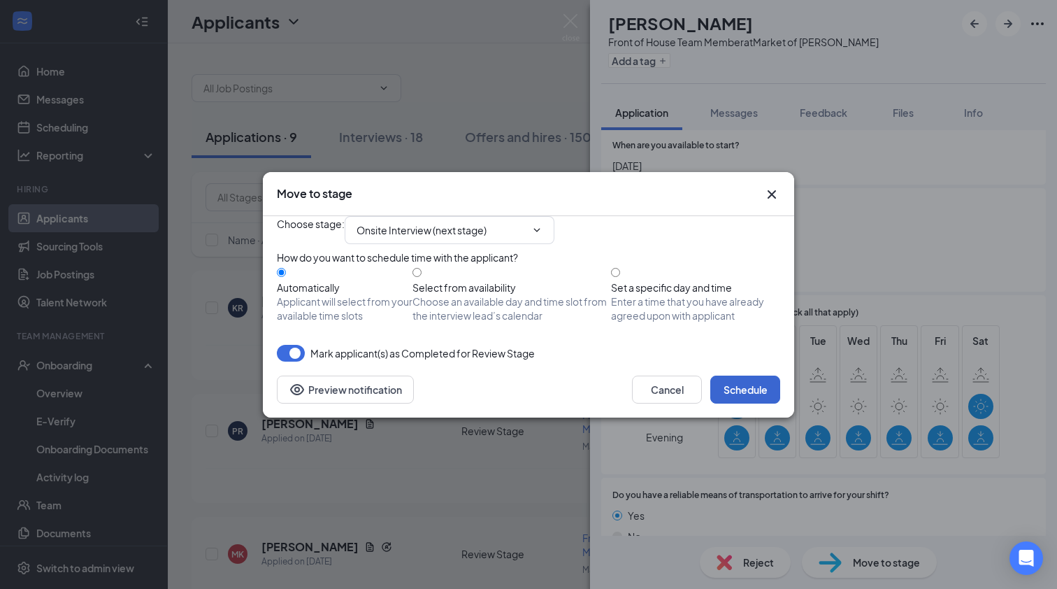
click at [748, 403] on button "Schedule" at bounding box center [745, 389] width 70 height 28
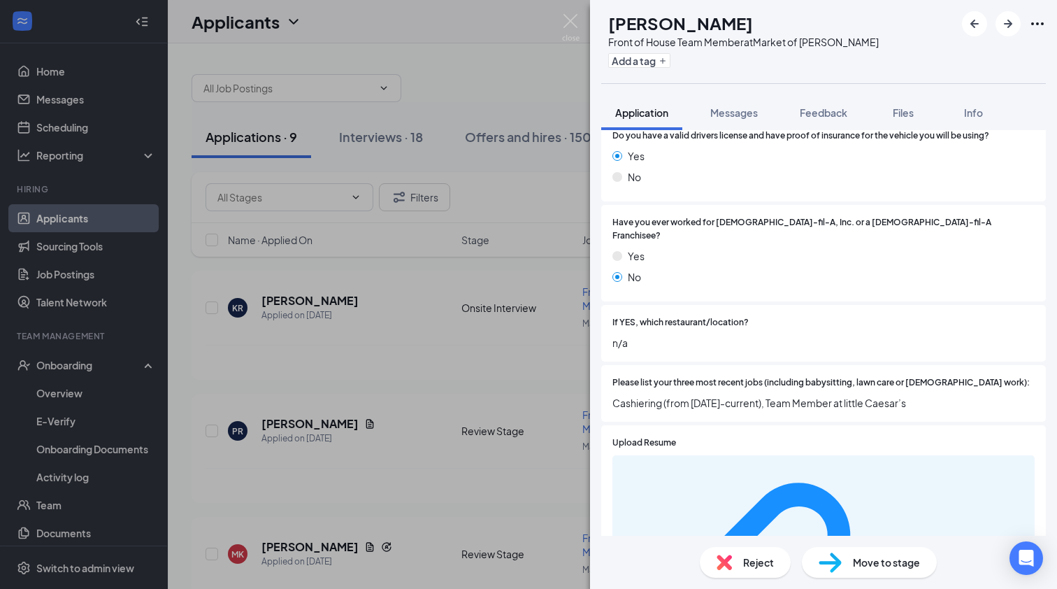
scroll to position [626, 0]
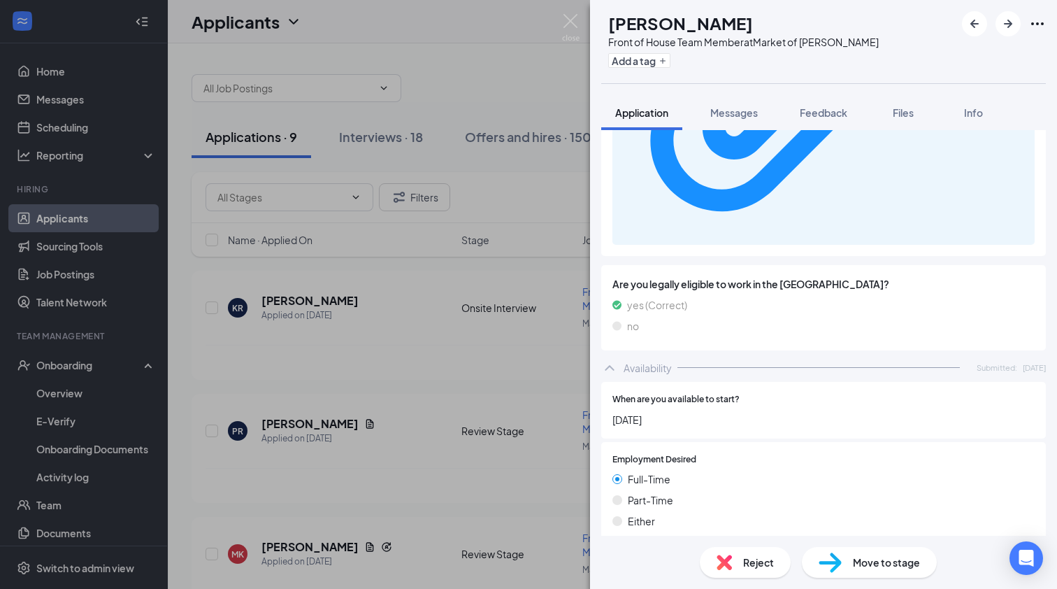
click at [826, 565] on img at bounding box center [830, 562] width 23 height 20
type input "Onsite Interview (next stage)"
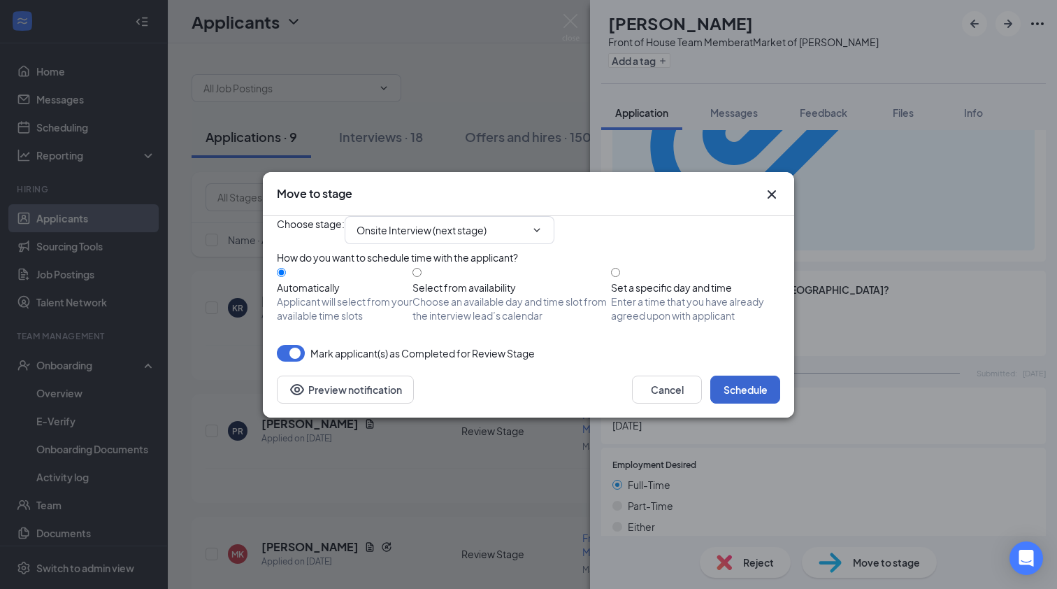
click at [754, 403] on button "Schedule" at bounding box center [745, 389] width 70 height 28
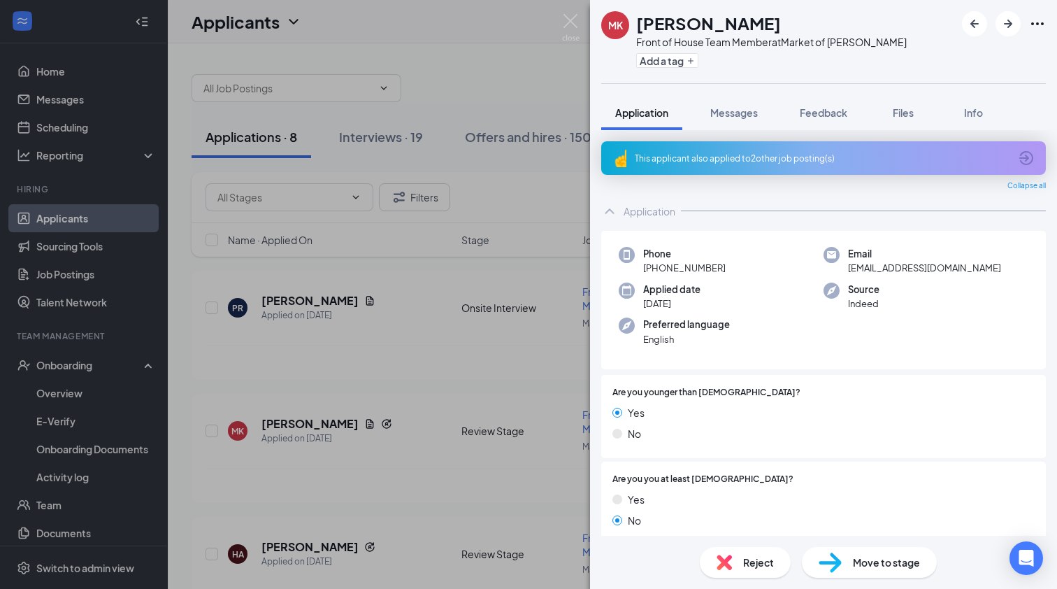
click at [698, 168] on div "This applicant also applied to 2 other job posting(s)" at bounding box center [823, 158] width 445 height 34
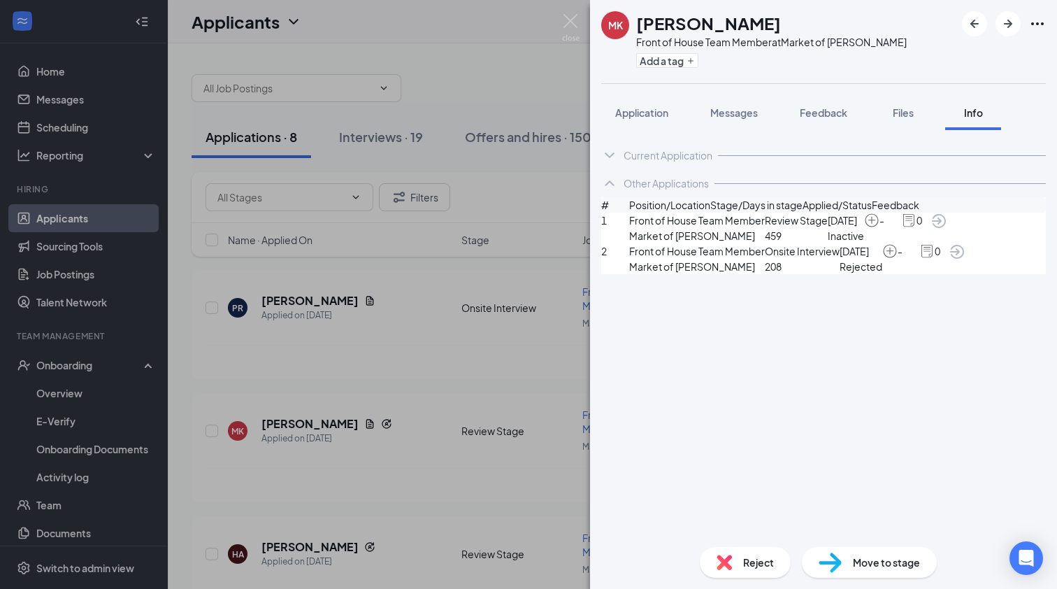
click at [698, 162] on div "Current Application" at bounding box center [823, 155] width 445 height 28
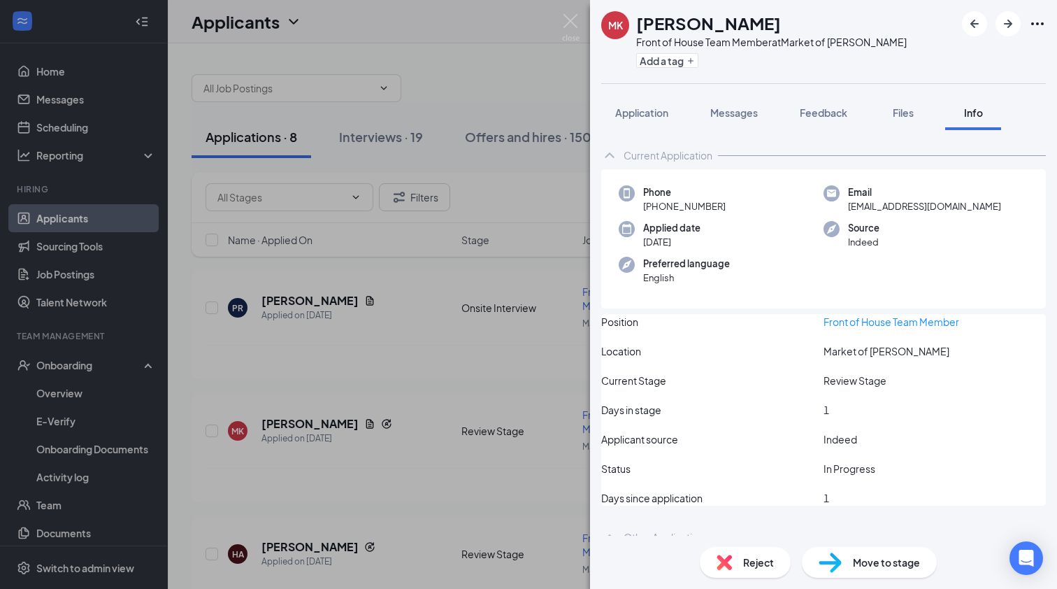
click at [739, 553] on div "Reject" at bounding box center [745, 562] width 91 height 31
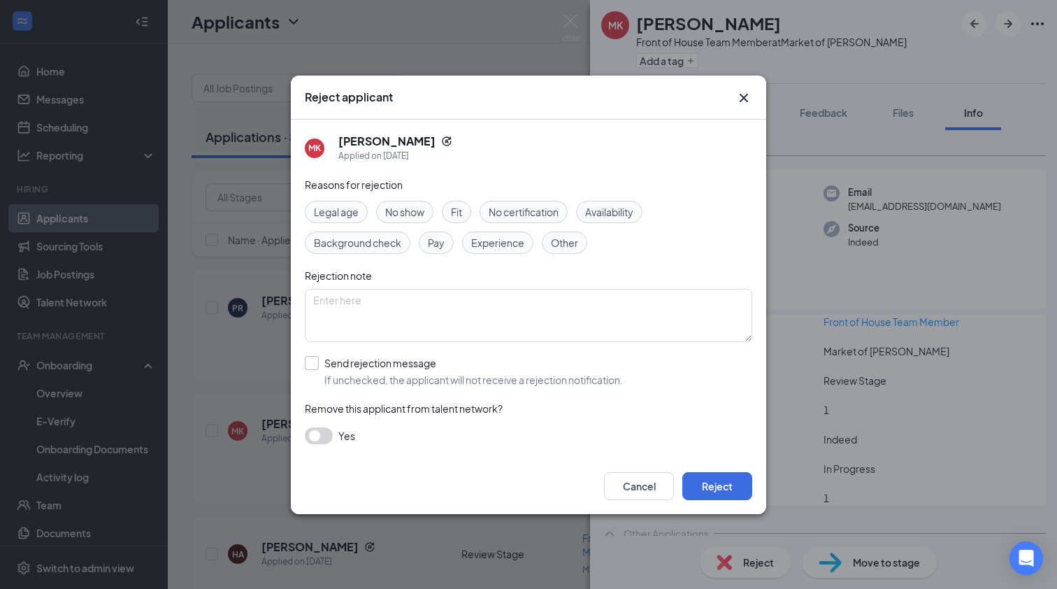
click at [313, 371] on label "Send rejection message If unchecked, the applicant will not receive a rejection…" at bounding box center [464, 371] width 318 height 31
click at [313, 371] on input "Send rejection message If unchecked, the applicant will not receive a rejection…" at bounding box center [464, 371] width 318 height 31
checkbox input "true"
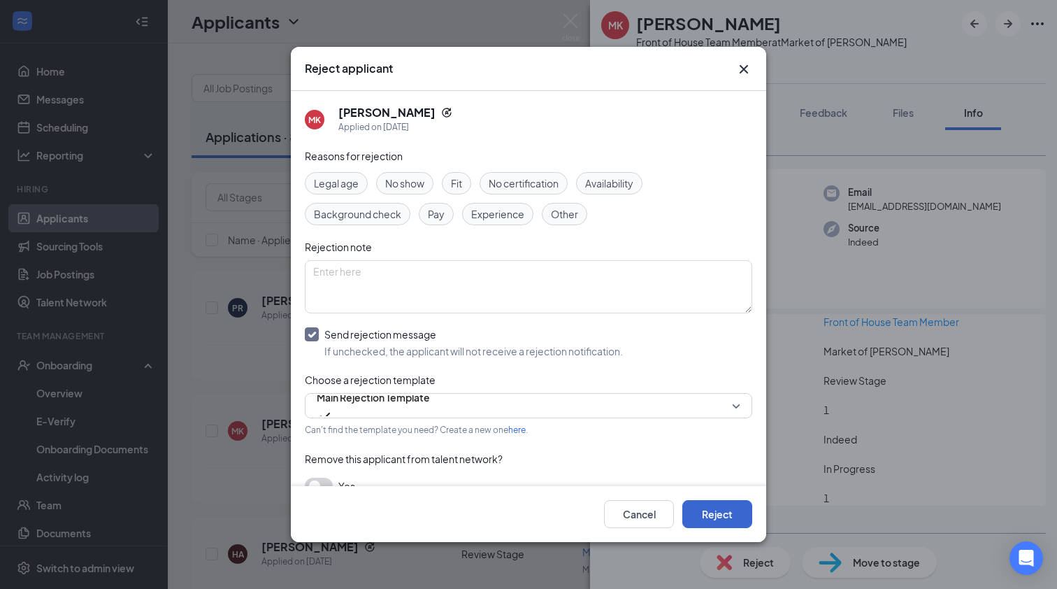
click at [739, 516] on button "Reject" at bounding box center [717, 514] width 70 height 28
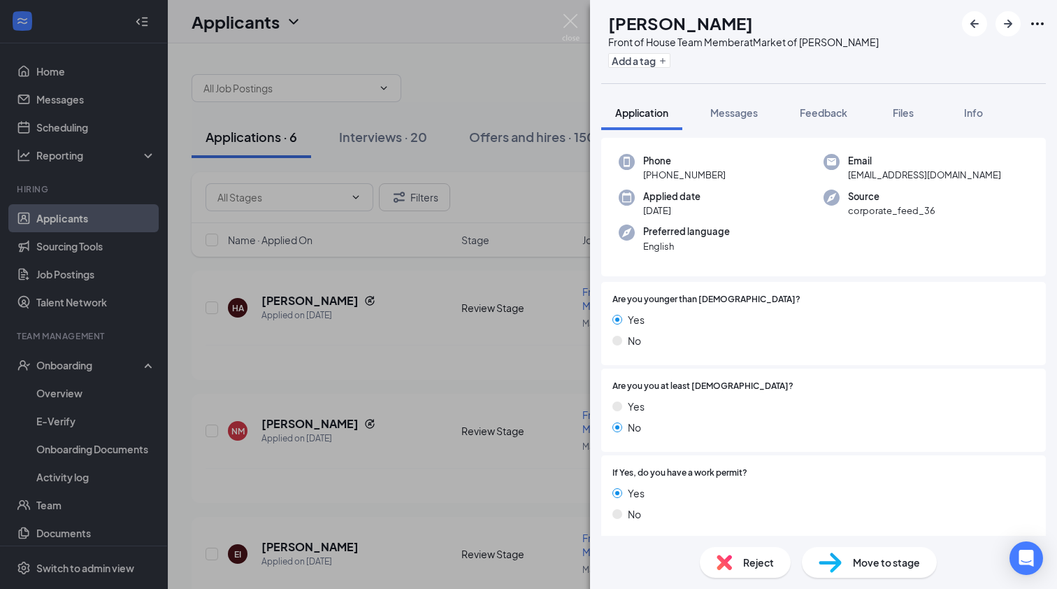
scroll to position [139, 0]
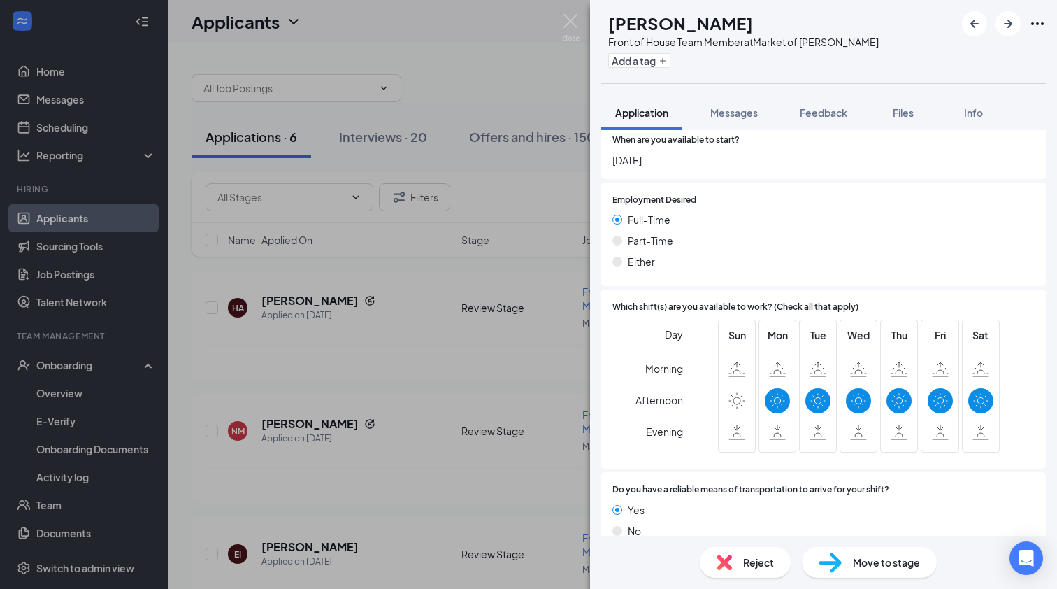
click at [733, 571] on div "Reject" at bounding box center [745, 562] width 91 height 31
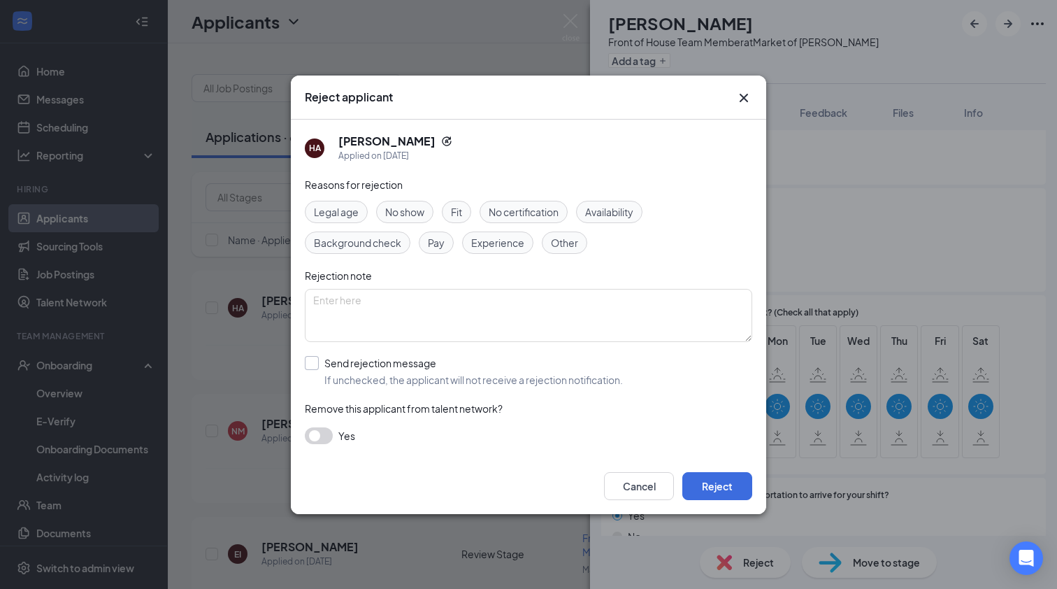
click at [315, 368] on div at bounding box center [312, 363] width 14 height 14
click at [315, 368] on input "Send rejection message If unchecked, the applicant will not receive a rejection…" at bounding box center [464, 371] width 318 height 31
checkbox input "true"
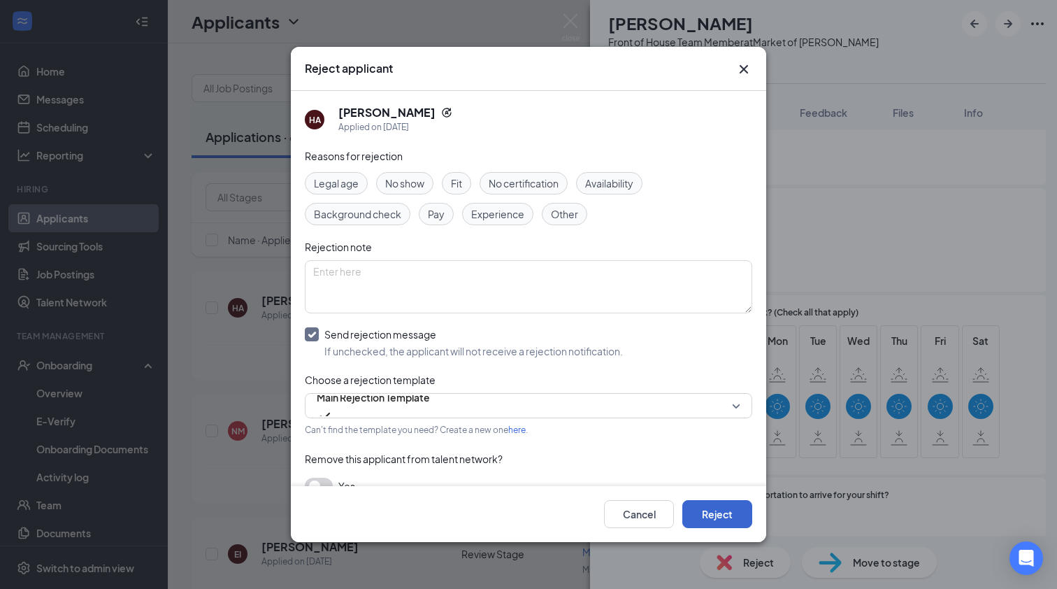
click at [701, 510] on button "Reject" at bounding box center [717, 514] width 70 height 28
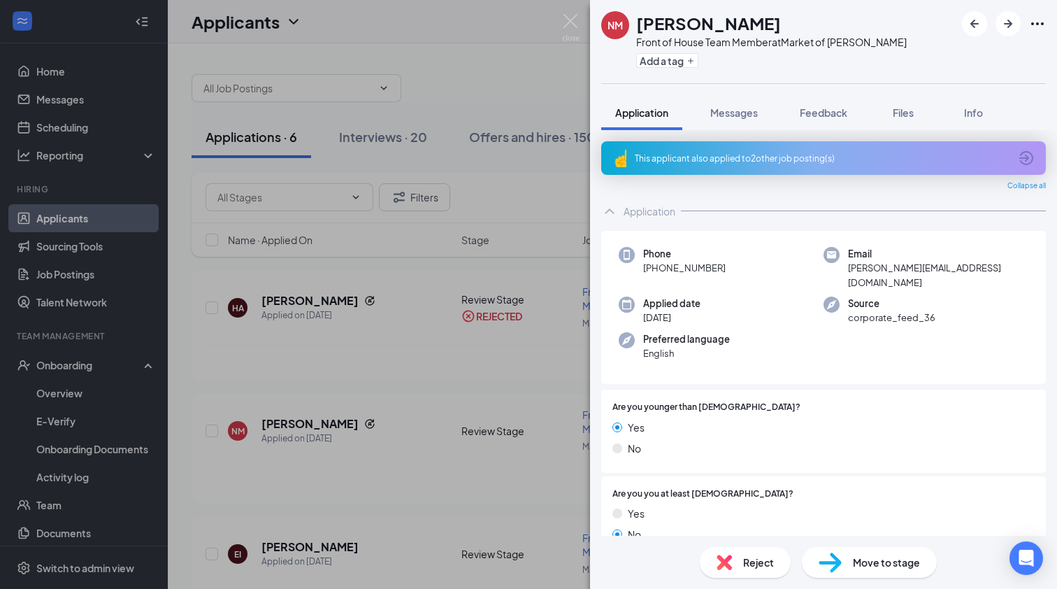
click at [753, 160] on div "This applicant also applied to 2 other job posting(s)" at bounding box center [822, 158] width 375 height 12
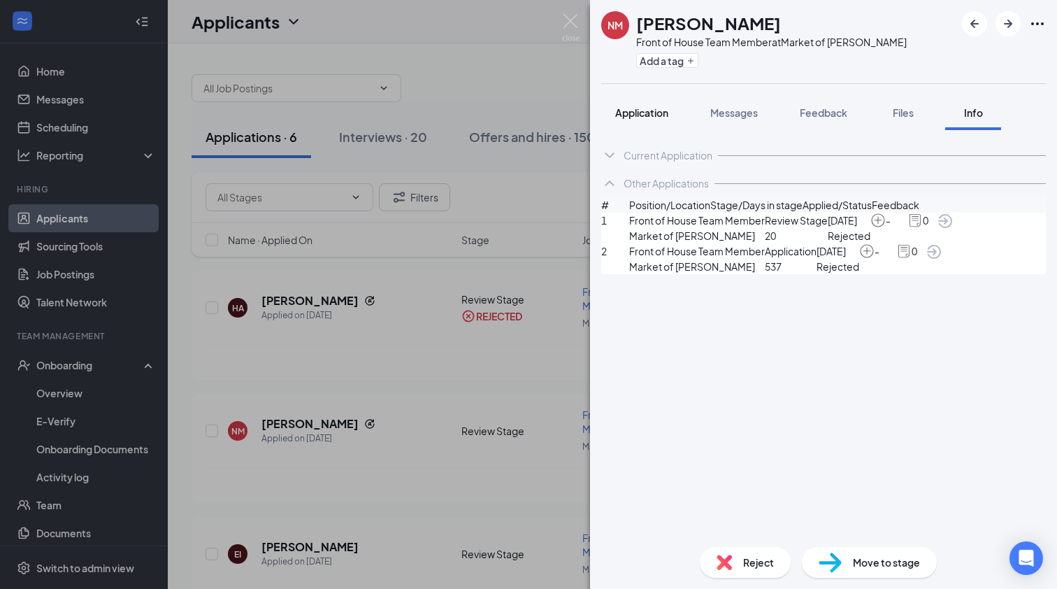
click at [653, 118] on span "Application" at bounding box center [641, 112] width 53 height 13
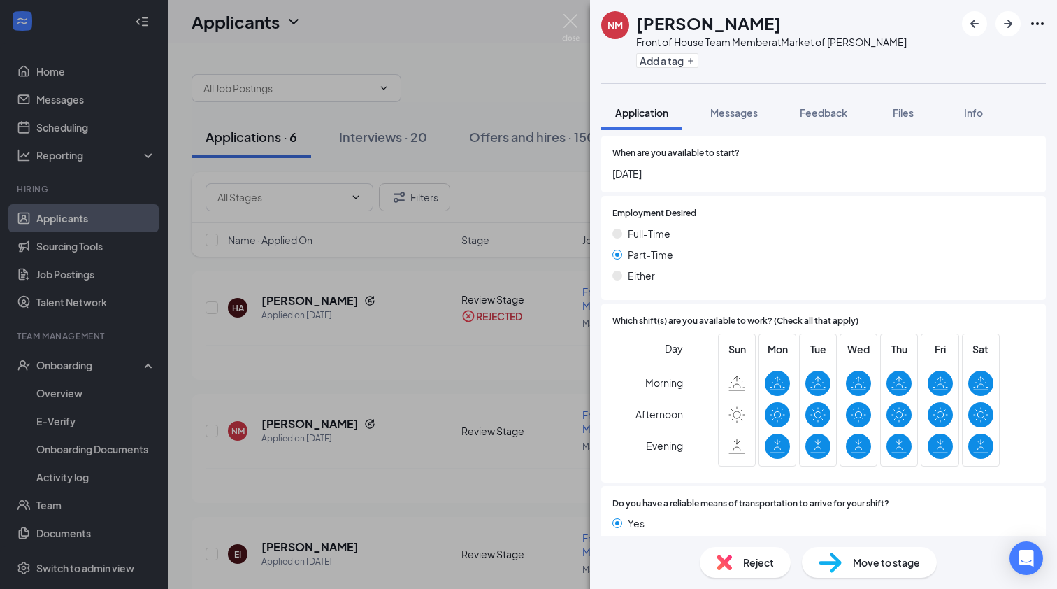
scroll to position [1086, 0]
click at [820, 560] on img at bounding box center [830, 562] width 23 height 20
type input "Onsite Interview (next stage)"
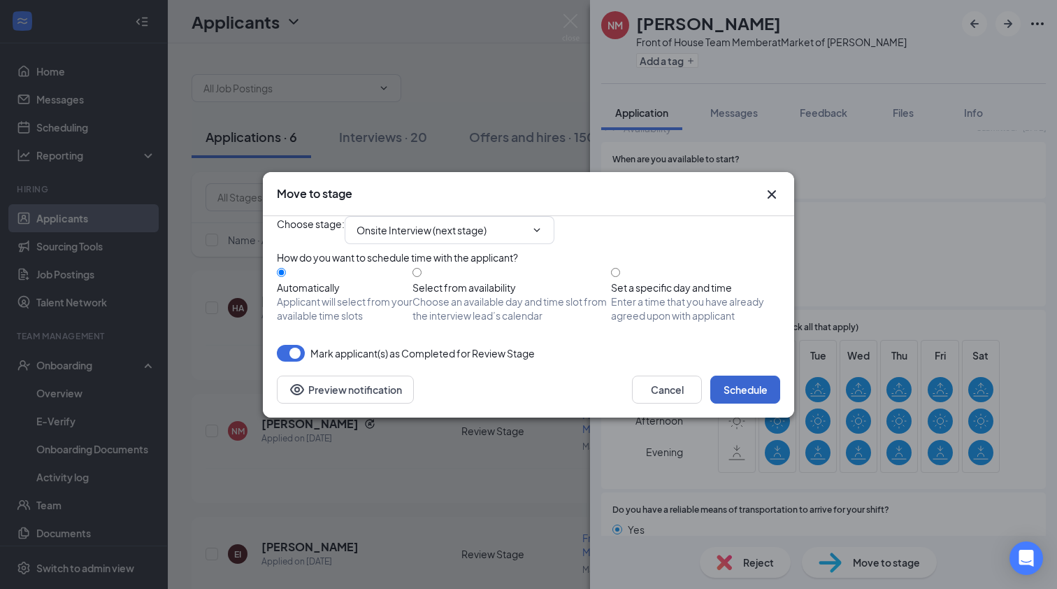
click at [735, 403] on button "Schedule" at bounding box center [745, 389] width 70 height 28
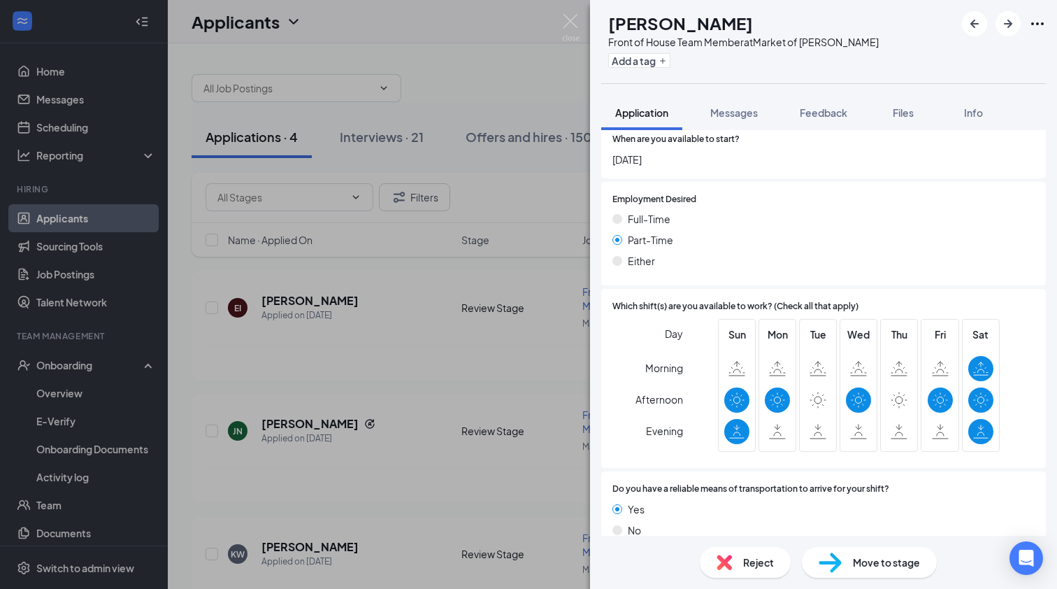
scroll to position [1062, 0]
click at [841, 552] on img at bounding box center [830, 562] width 23 height 20
type input "Onsite Interview (next stage)"
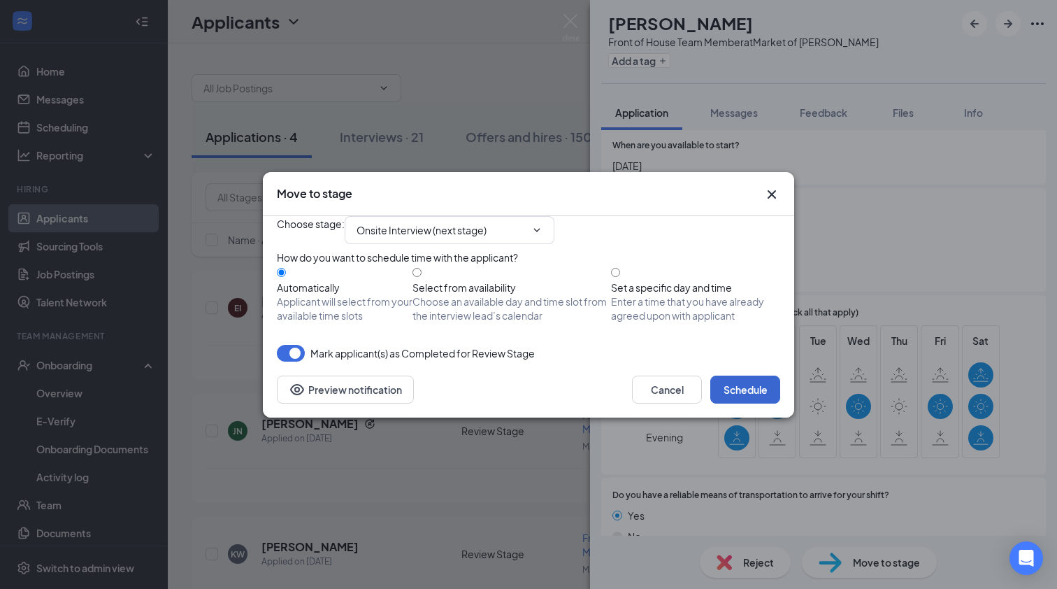
click at [750, 403] on button "Schedule" at bounding box center [745, 389] width 70 height 28
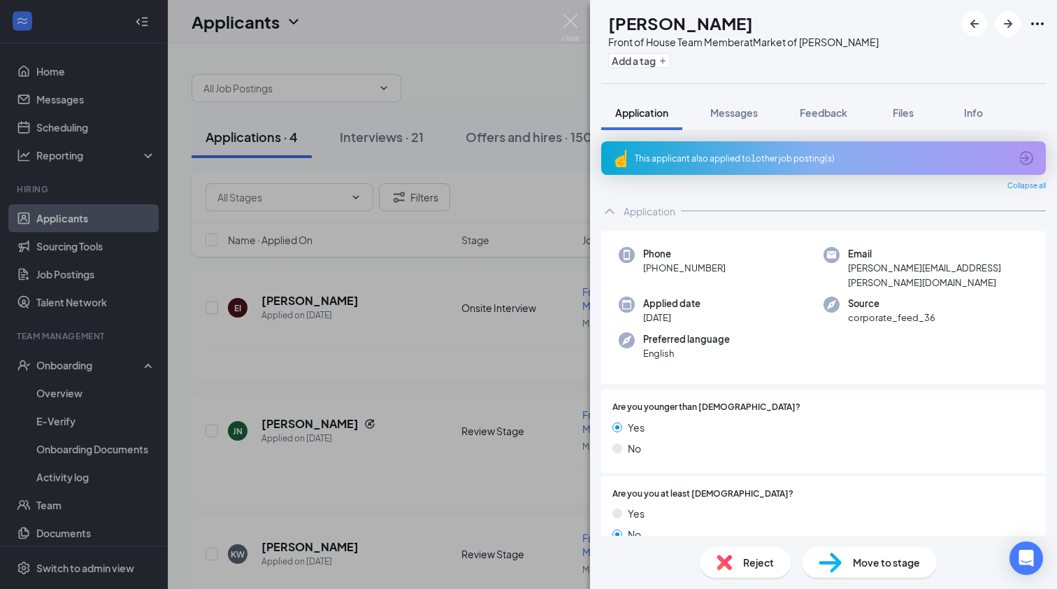
click at [738, 152] on div "This applicant also applied to 1 other job posting(s)" at bounding box center [822, 158] width 375 height 12
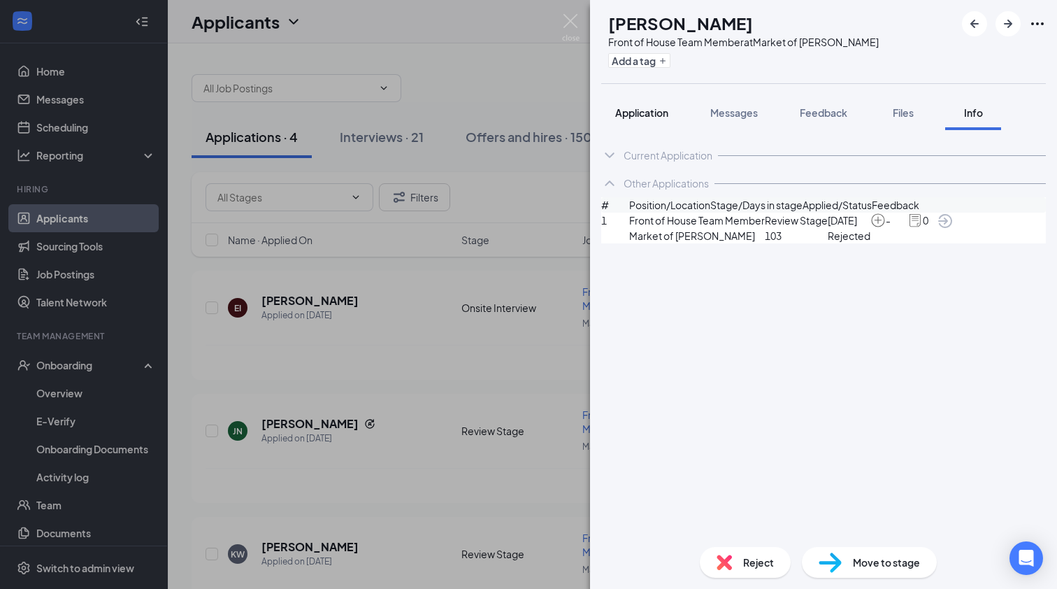
click at [654, 114] on span "Application" at bounding box center [641, 112] width 53 height 13
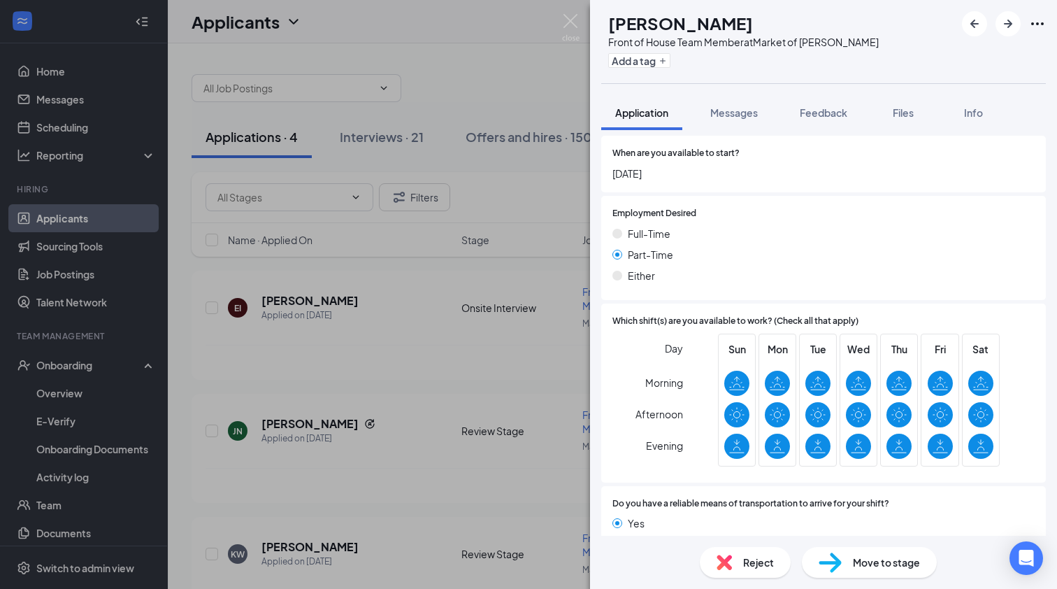
scroll to position [1117, 0]
click at [833, 571] on img at bounding box center [830, 562] width 23 height 20
type input "Onsite Interview (next stage)"
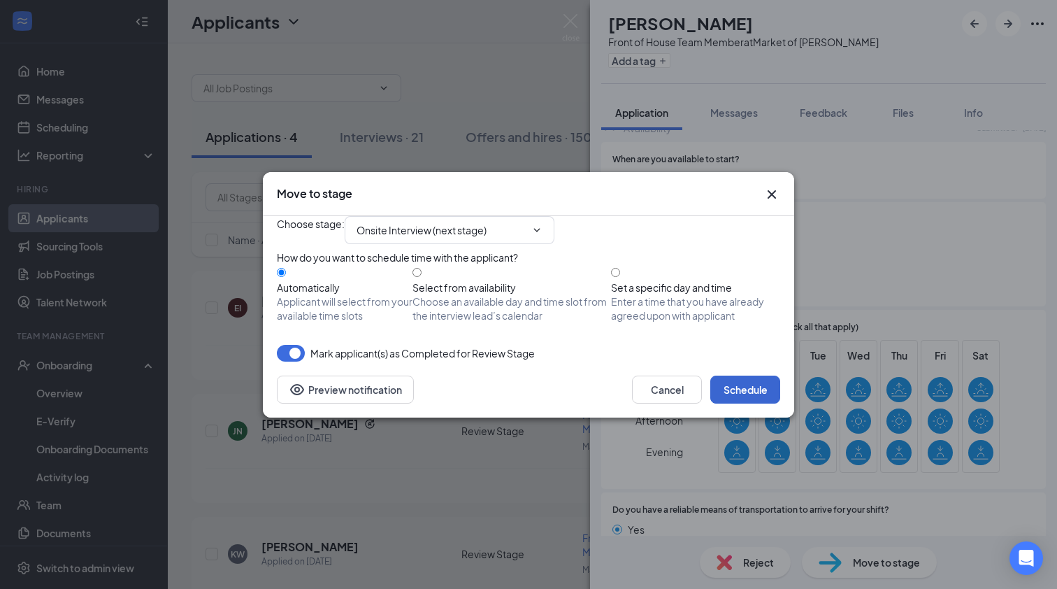
click at [749, 403] on button "Schedule" at bounding box center [745, 389] width 70 height 28
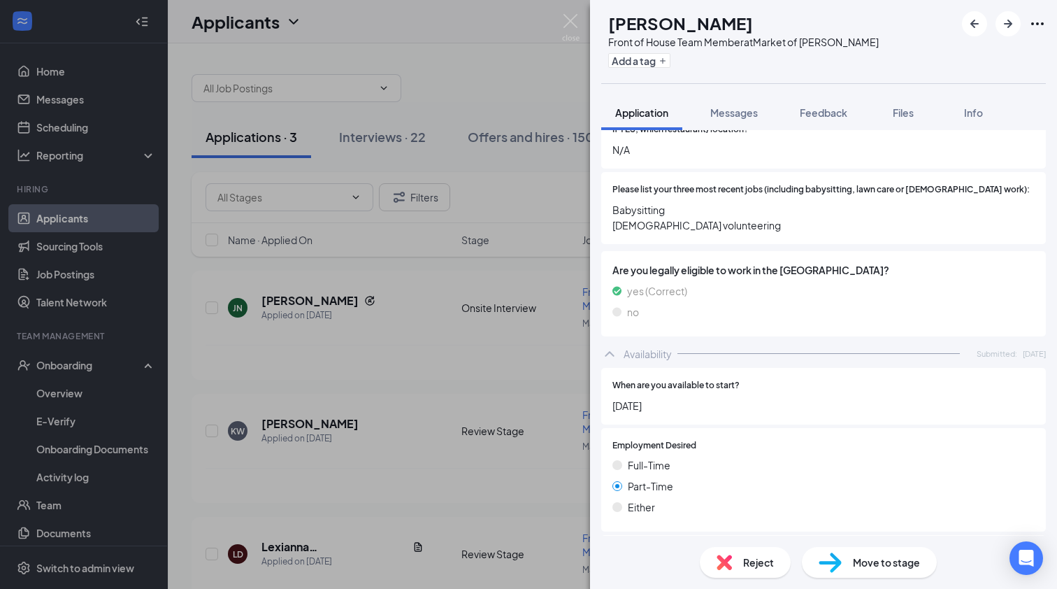
scroll to position [807, 0]
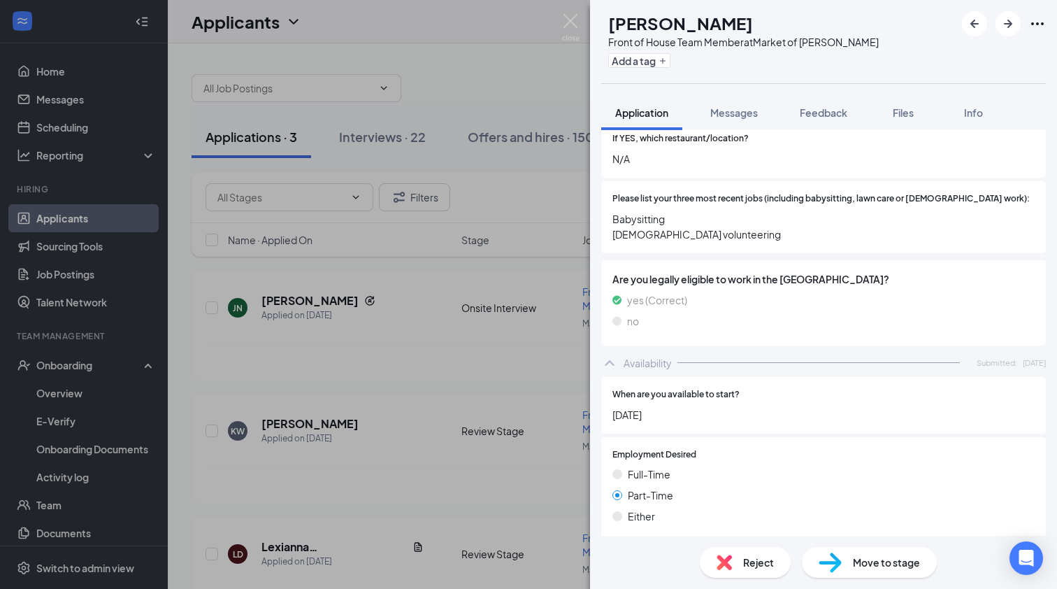
click at [869, 554] on span "Move to stage" at bounding box center [886, 561] width 67 height 15
type input "Onsite Interview (next stage)"
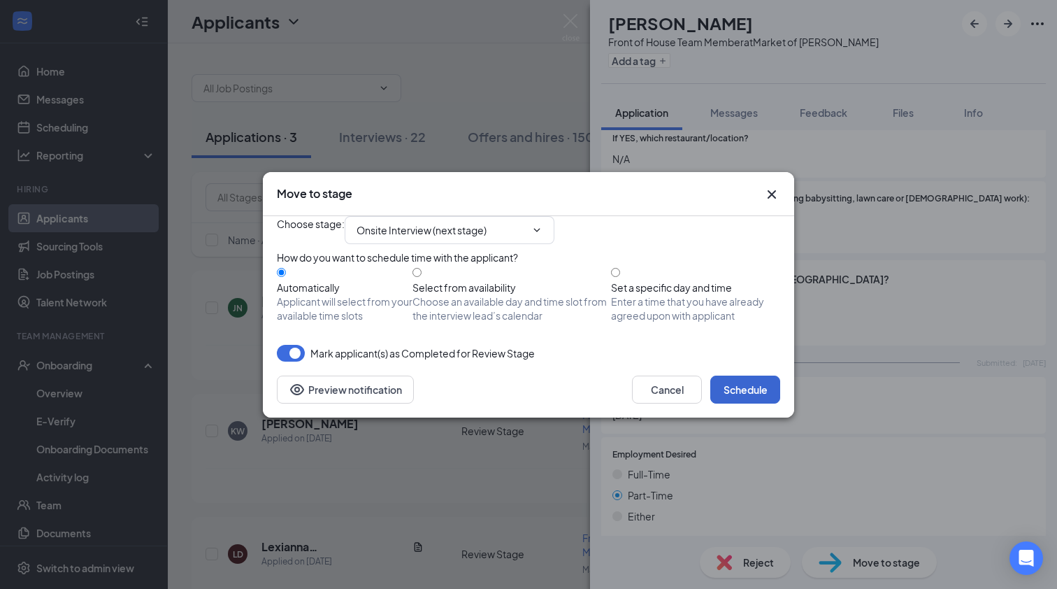
click at [745, 403] on button "Schedule" at bounding box center [745, 389] width 70 height 28
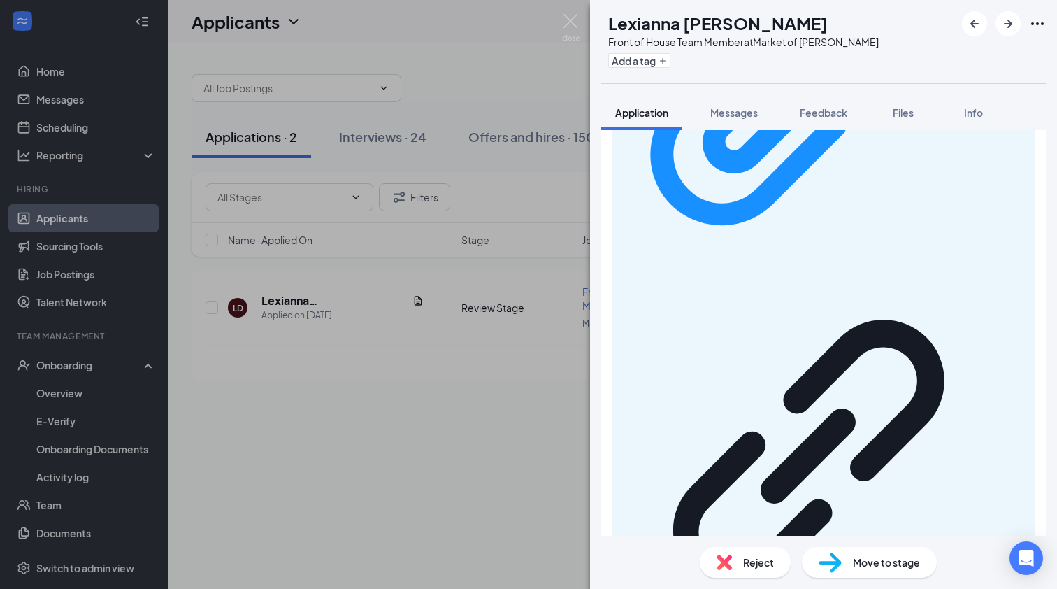
click at [866, 561] on span "Move to stage" at bounding box center [886, 561] width 67 height 15
type input "Onsite Interview (next stage)"
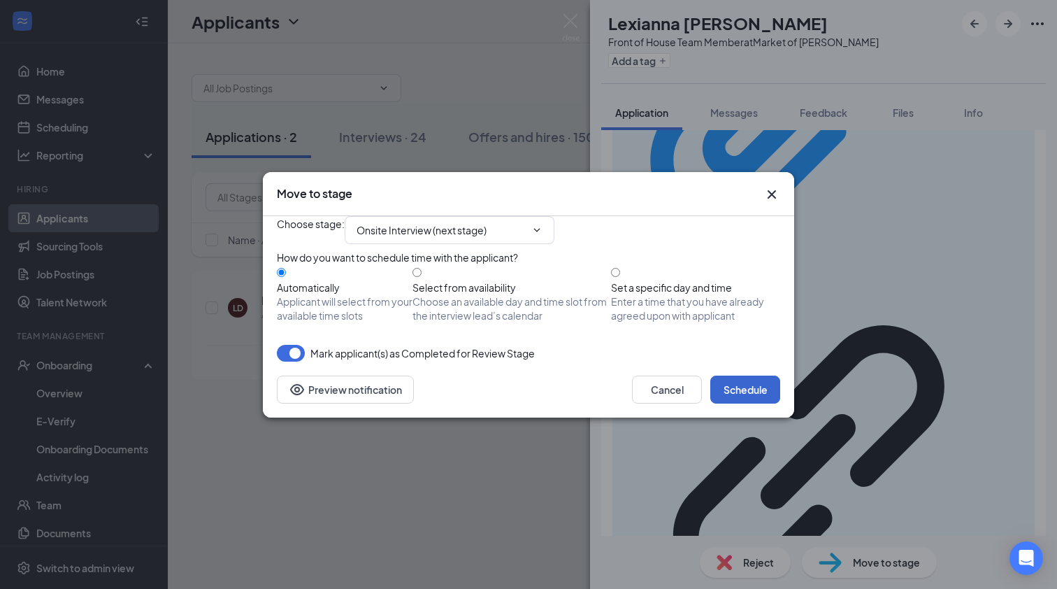
click at [756, 403] on button "Schedule" at bounding box center [745, 389] width 70 height 28
